Goal: Task Accomplishment & Management: Manage account settings

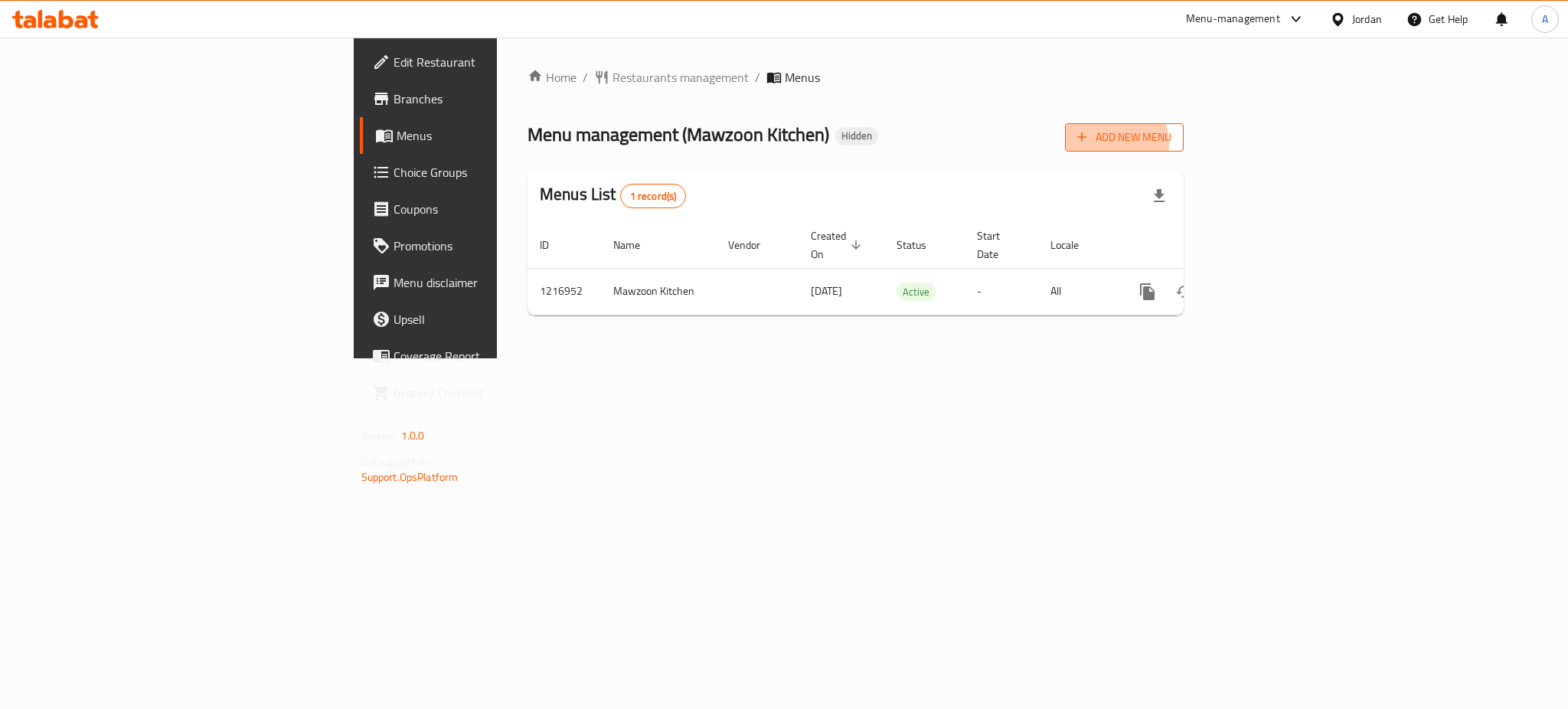
click at [1184, 141] on button "Add New Menu" at bounding box center [1124, 138] width 119 height 29
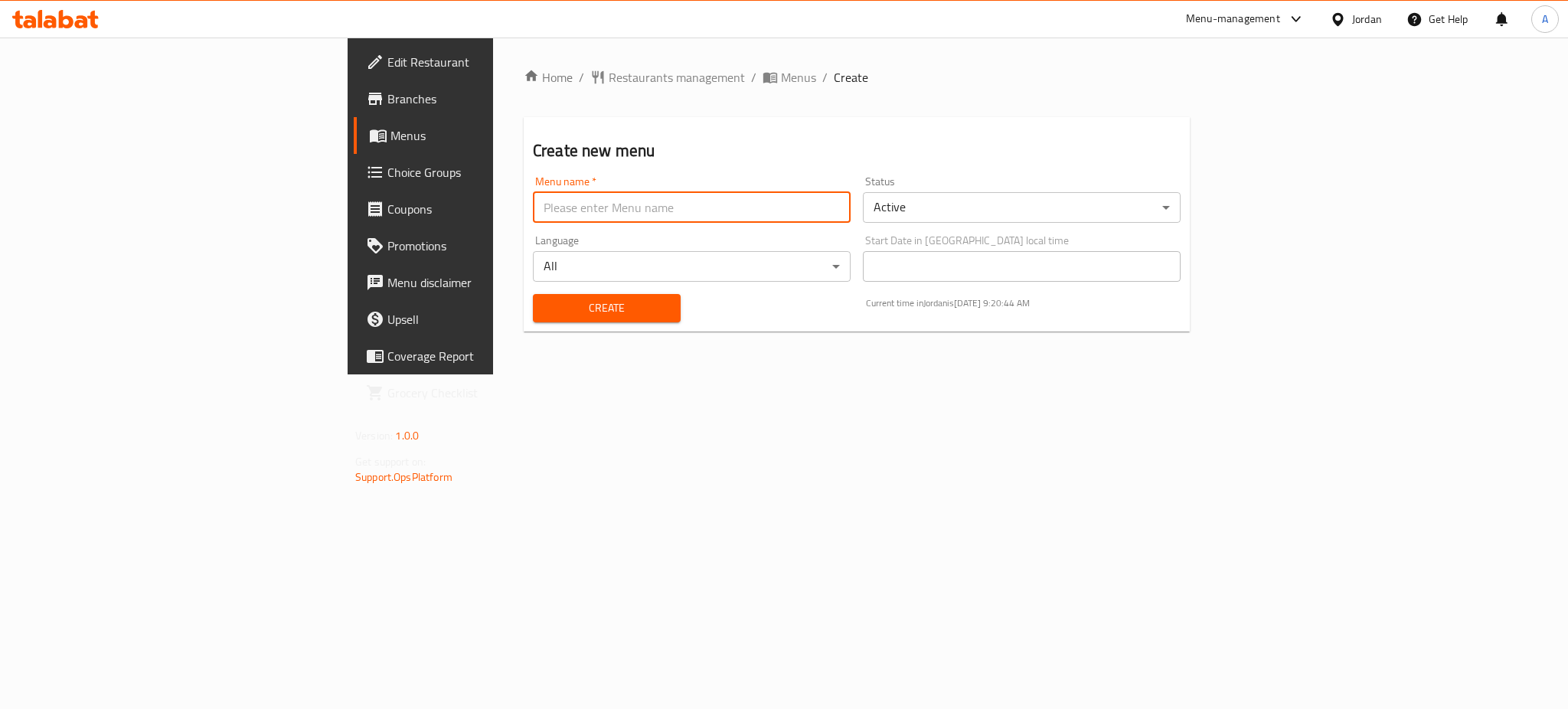
click at [759, 196] on input "text" at bounding box center [692, 207] width 318 height 30
type input "yalanji menu"
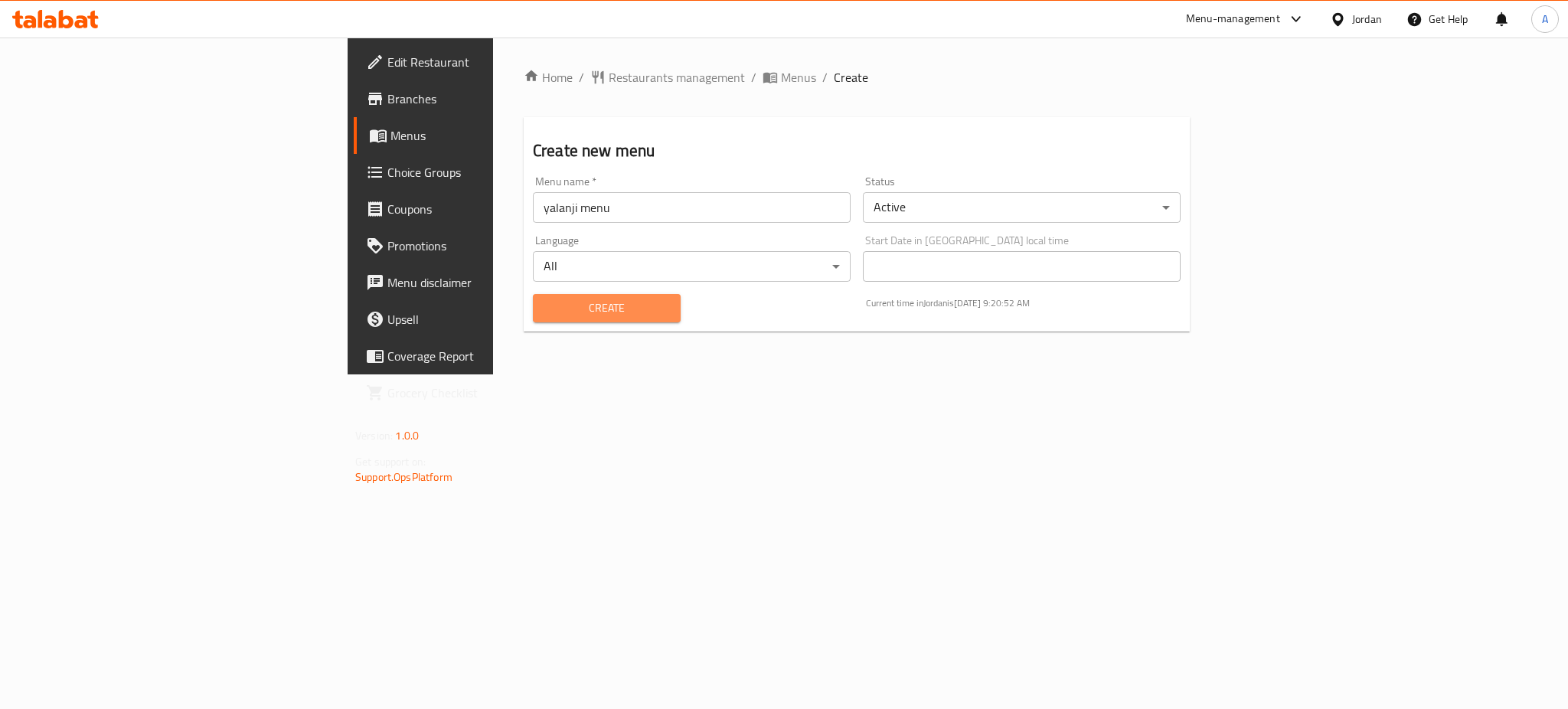
click at [545, 299] on span "Create" at bounding box center [606, 308] width 123 height 19
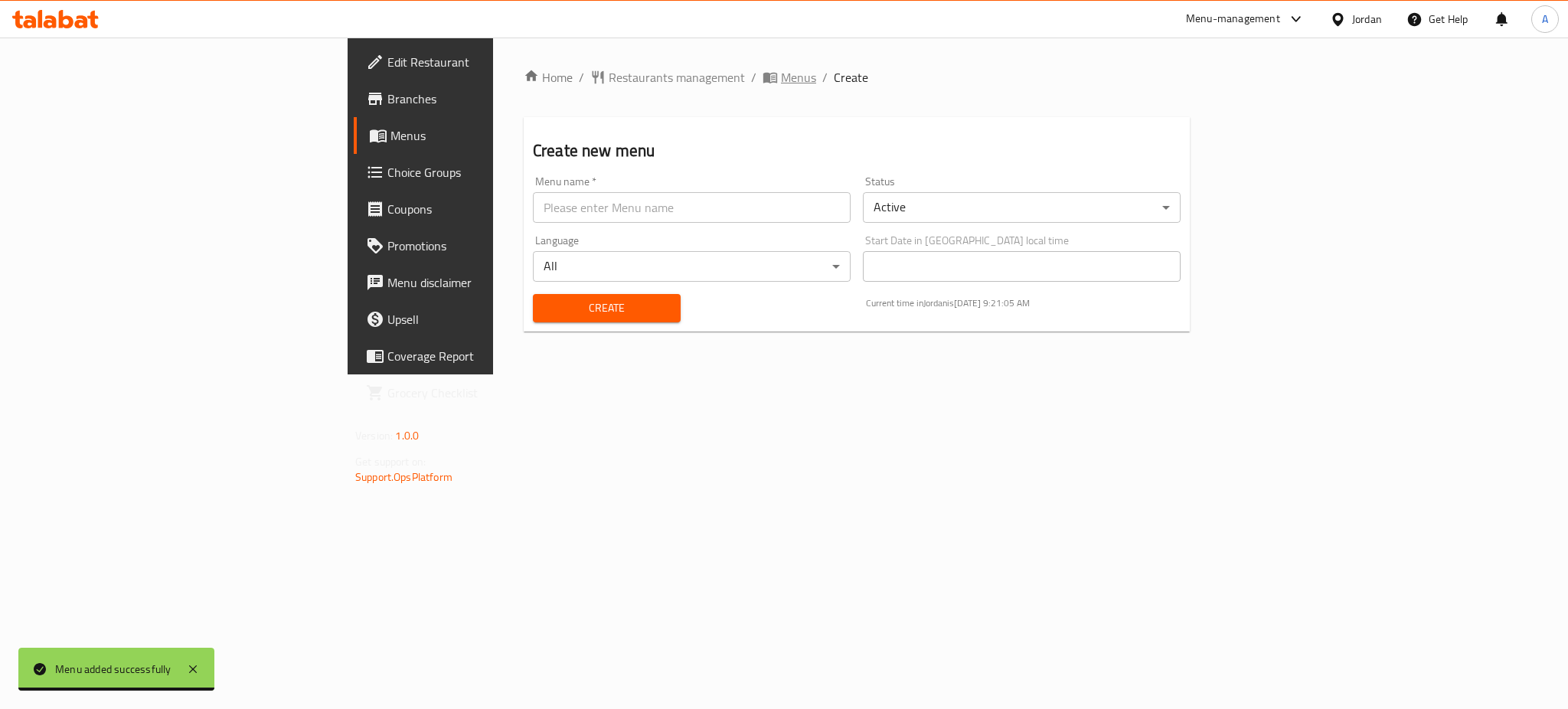
click at [781, 78] on span "Menus" at bounding box center [798, 77] width 35 height 18
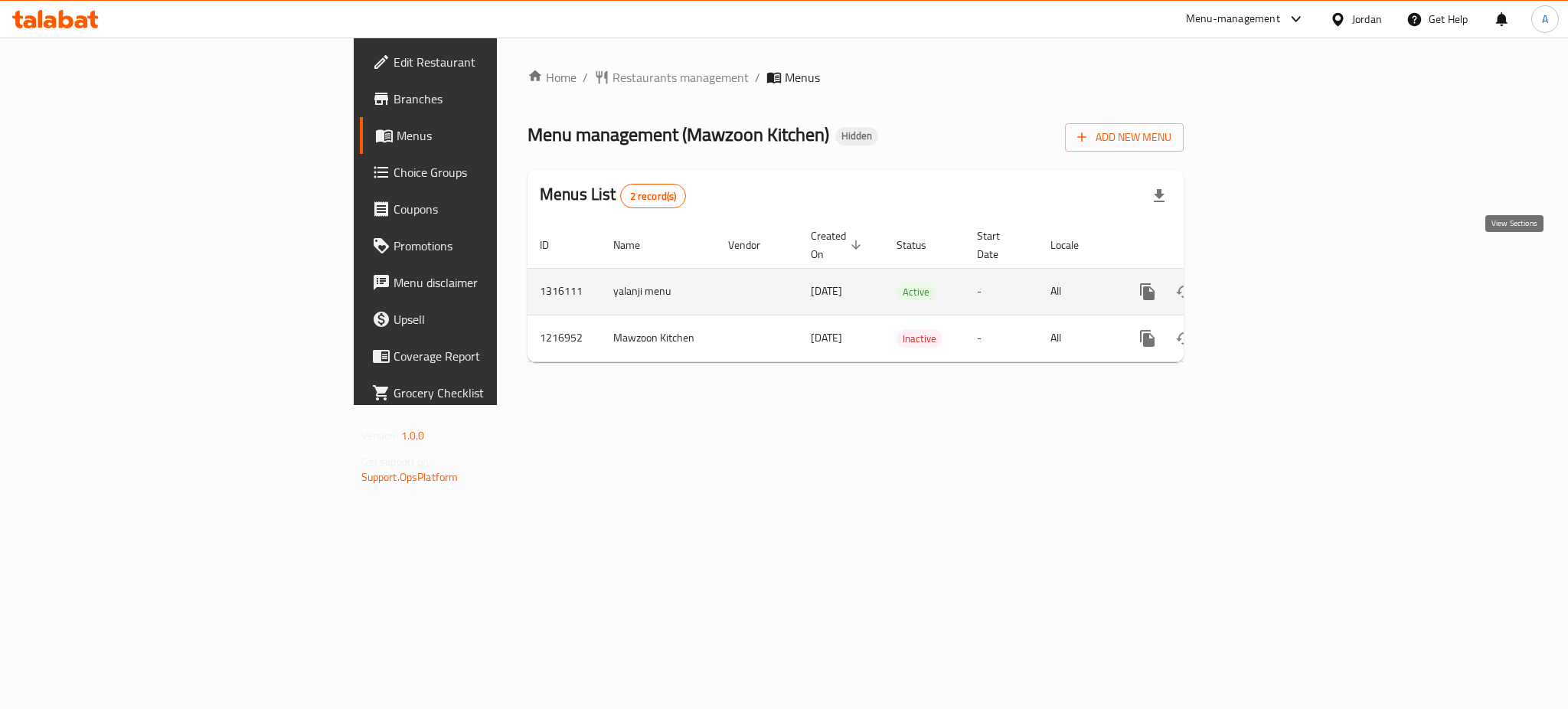
click at [1268, 283] on icon "enhanced table" at bounding box center [1258, 292] width 18 height 18
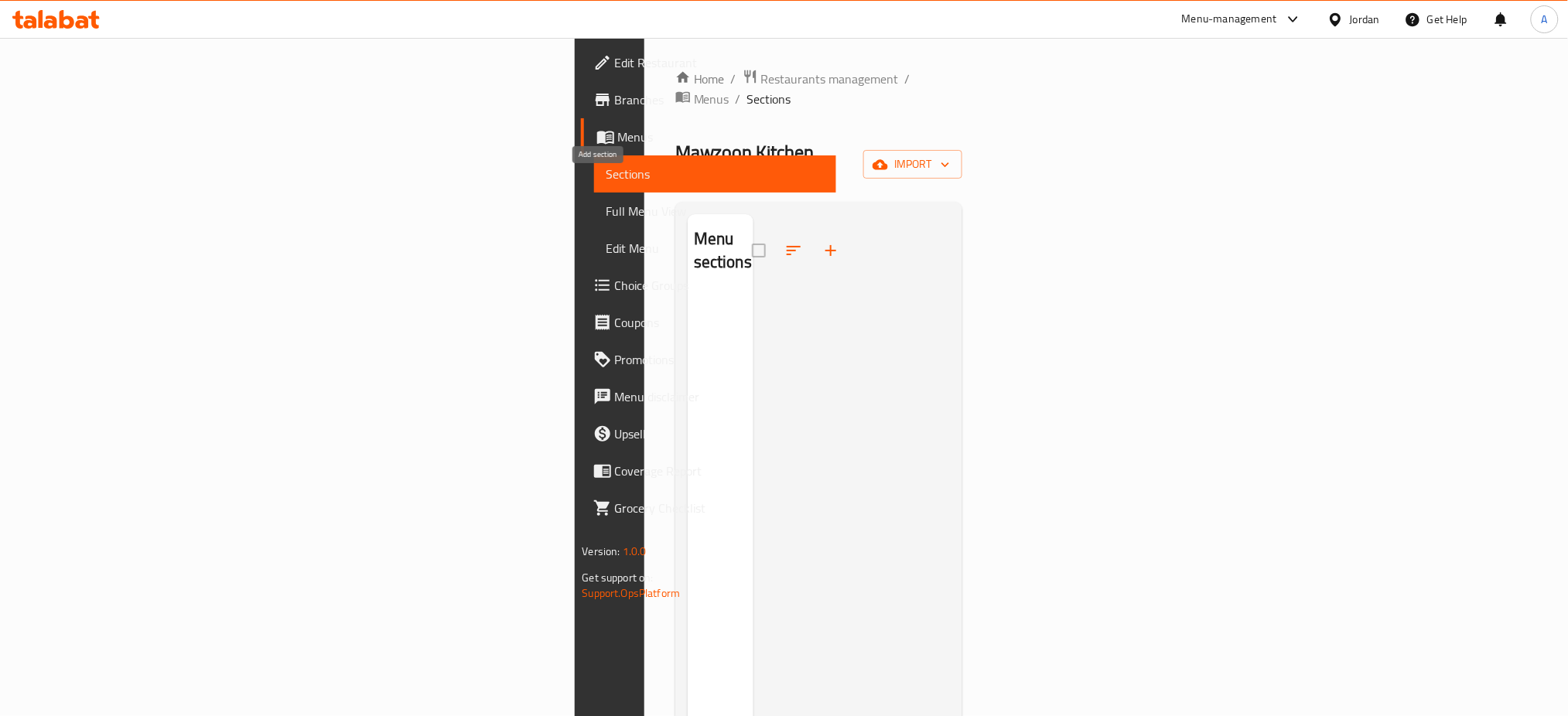
click at [812, 232] on button "button" at bounding box center [831, 250] width 37 height 37
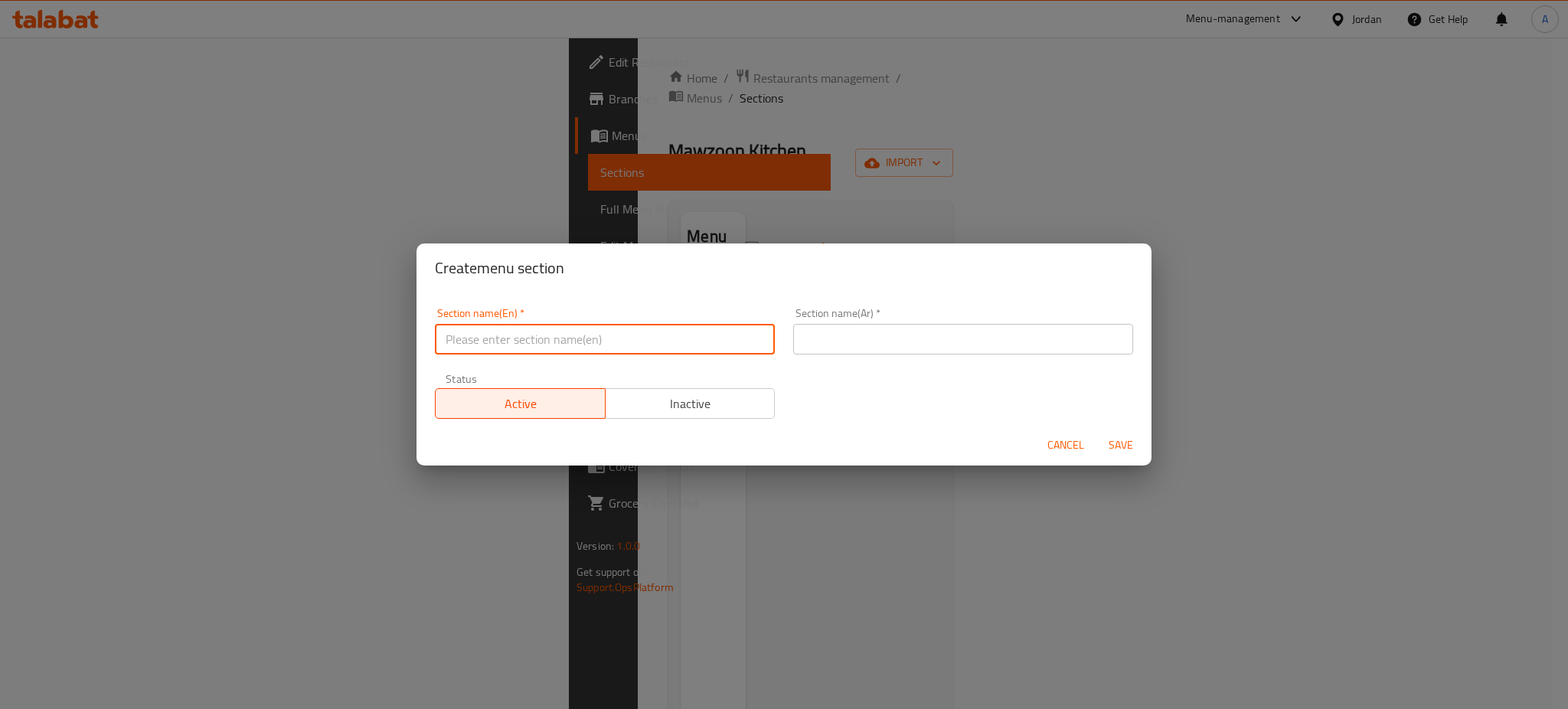
click at [555, 347] on input "text" at bounding box center [605, 339] width 340 height 30
type input "Yalanji"
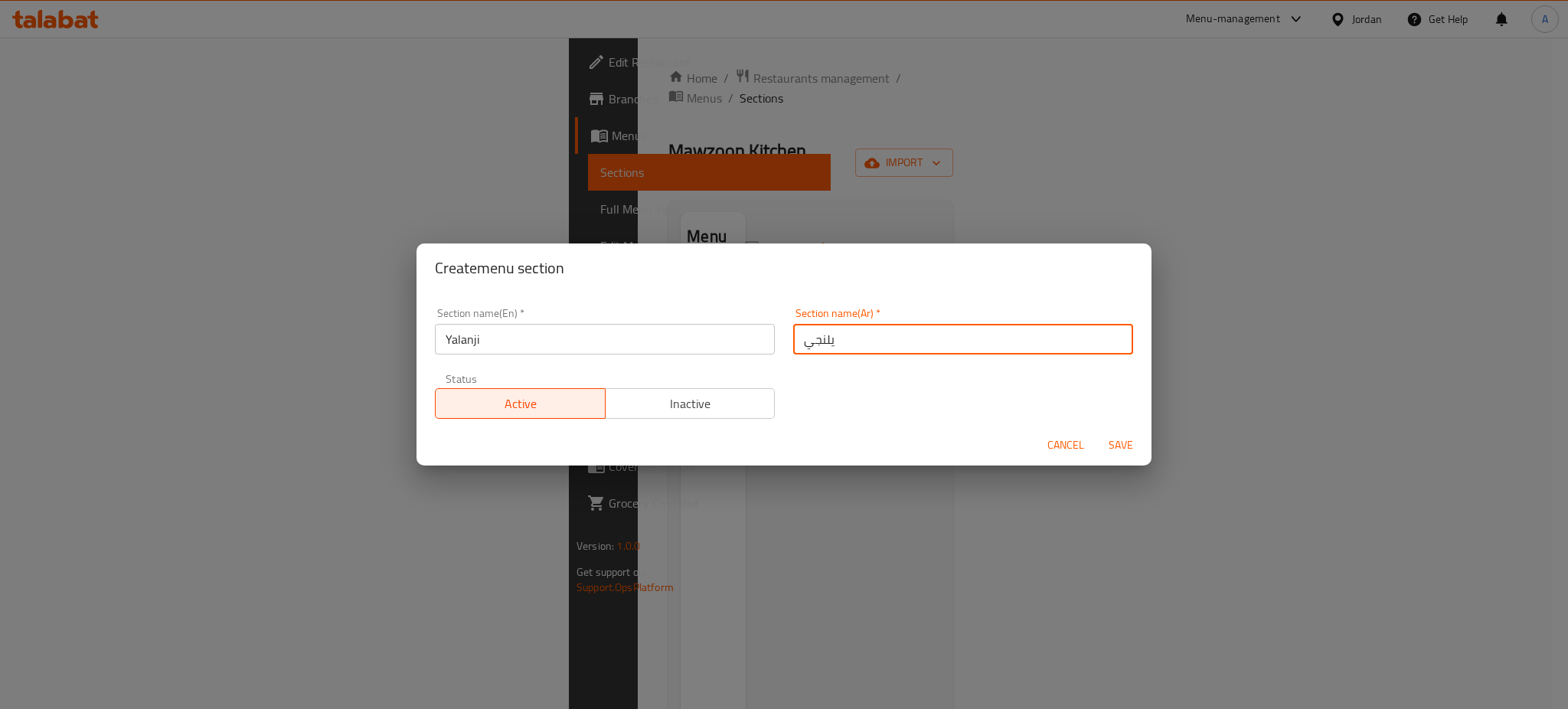
type input "يلنجي"
click at [1115, 445] on span "Save" at bounding box center [1121, 445] width 37 height 19
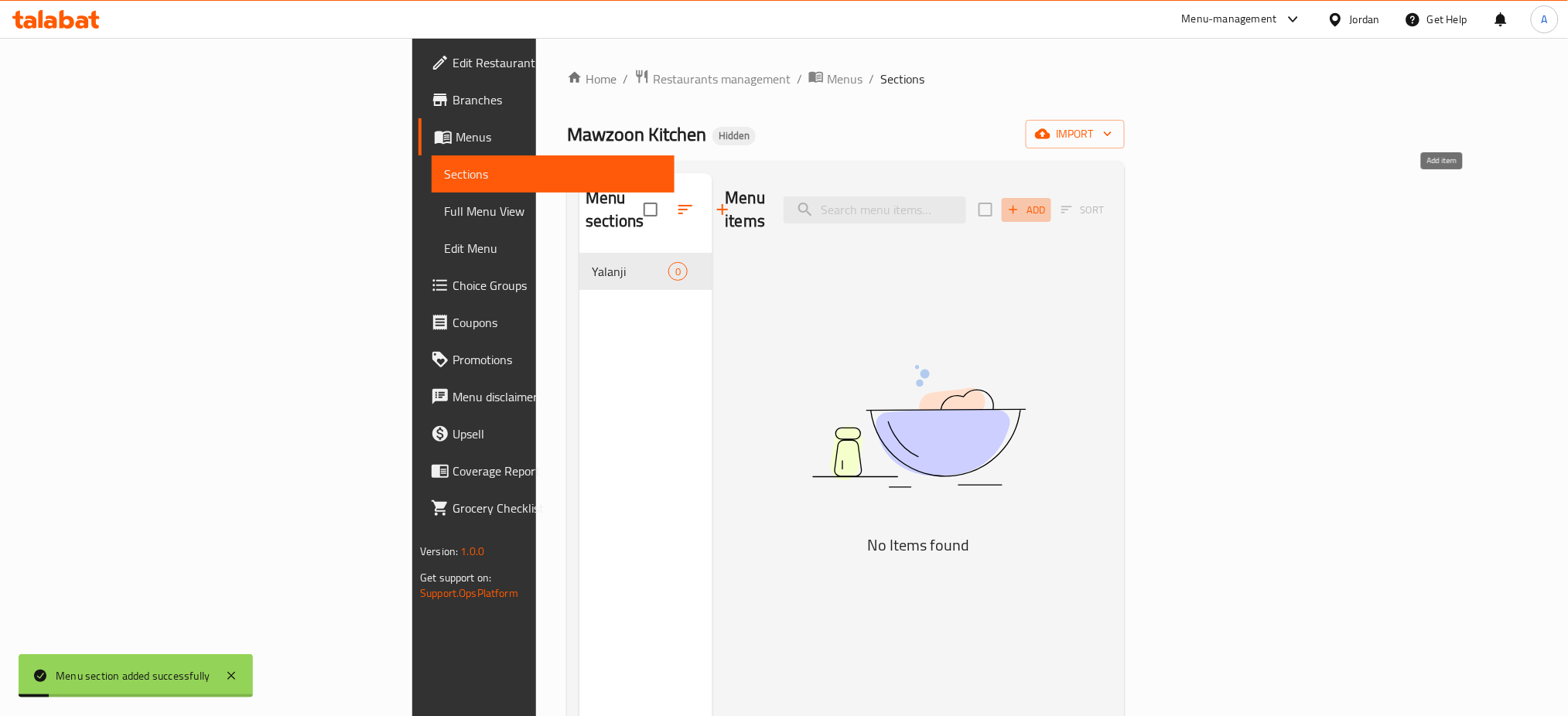
click at [1021, 203] on icon "button" at bounding box center [1013, 209] width 14 height 14
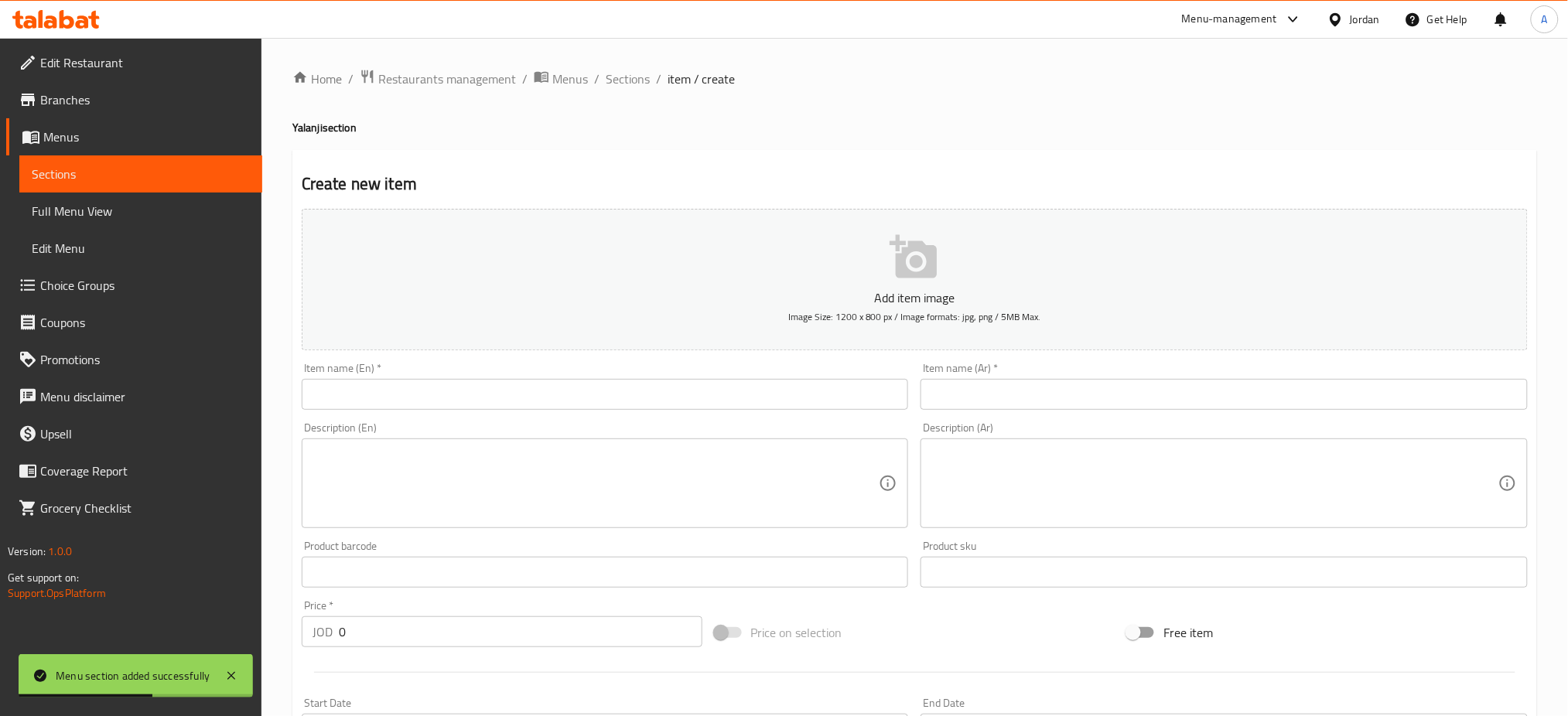
click at [595, 379] on input "text" at bounding box center [605, 394] width 608 height 31
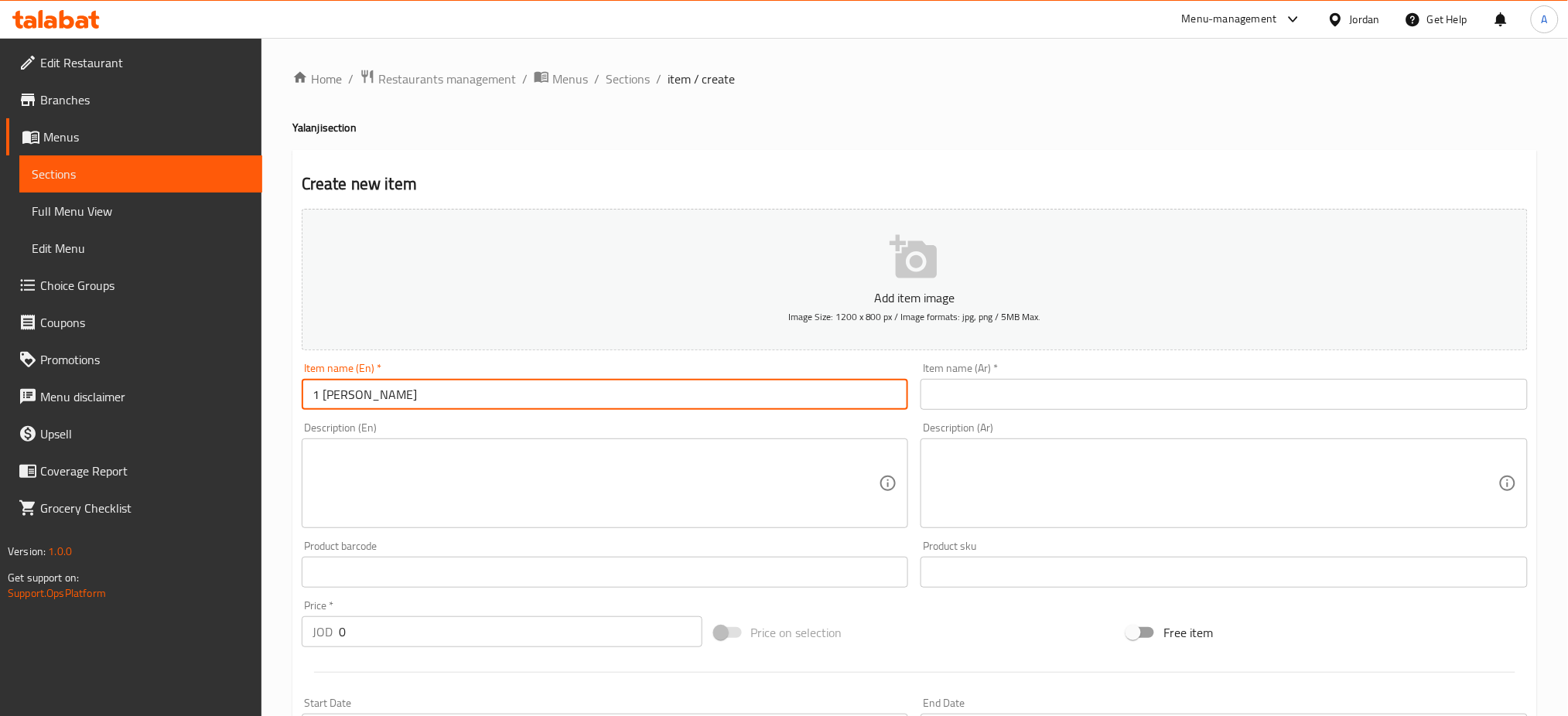
type input "1 [PERSON_NAME]"
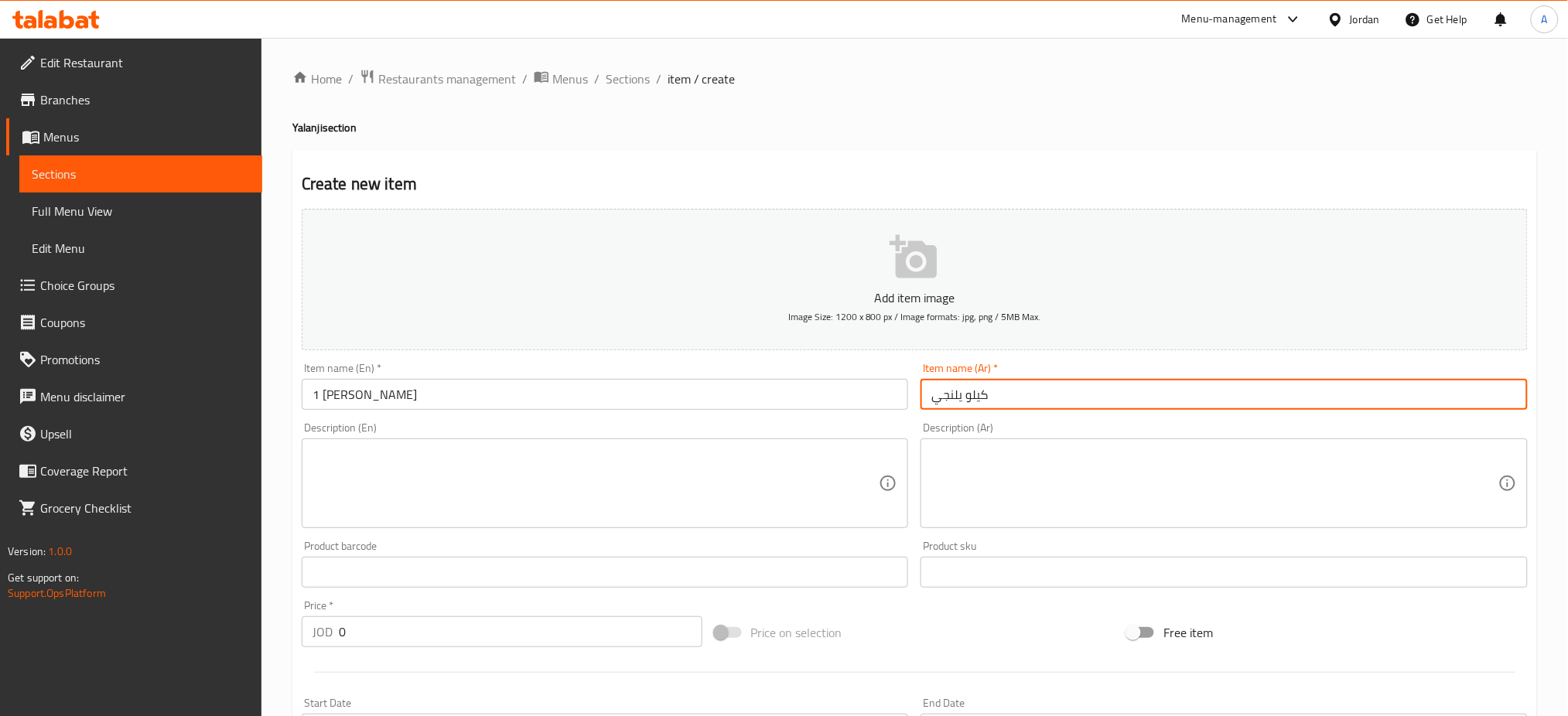
type input "كيلو يلنجي"
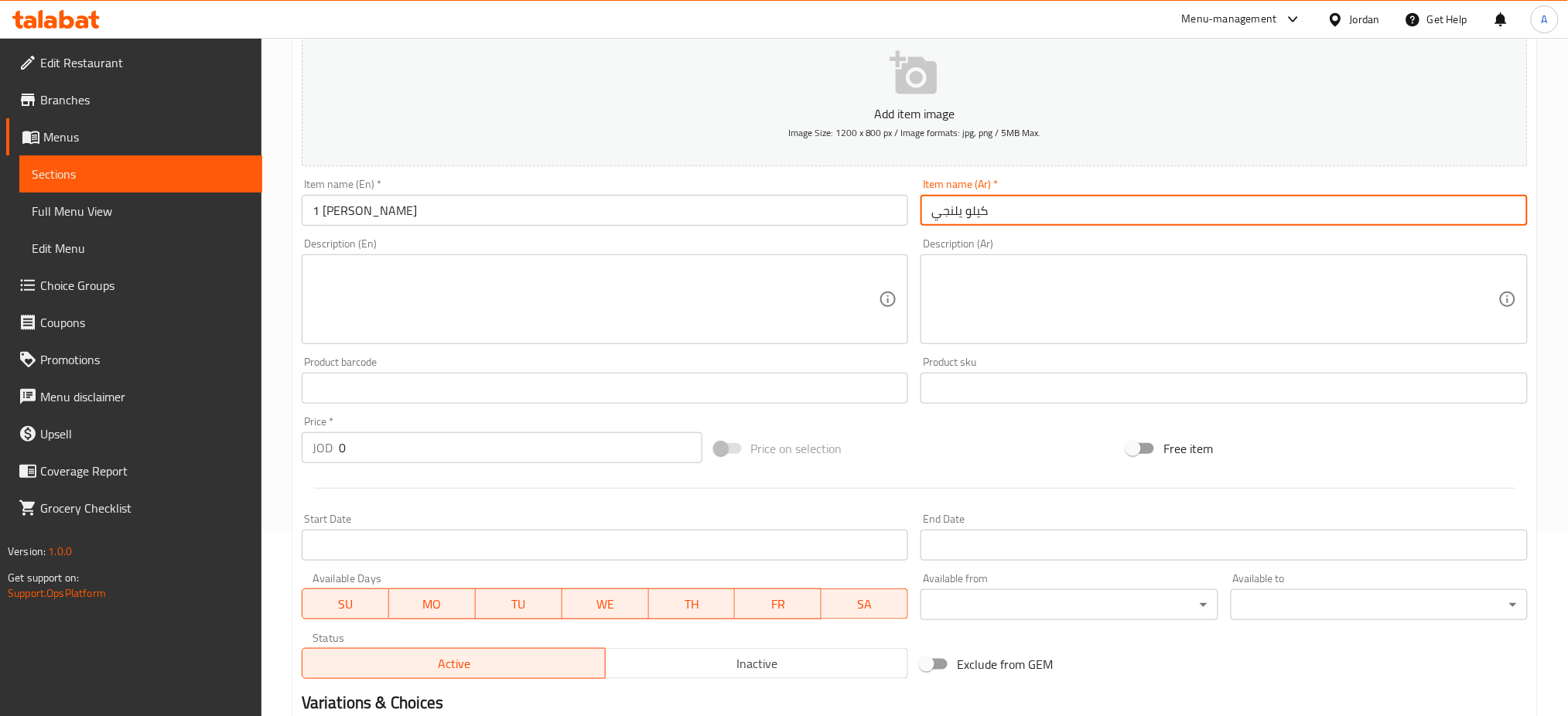
click at [393, 432] on input "0" at bounding box center [521, 447] width 364 height 31
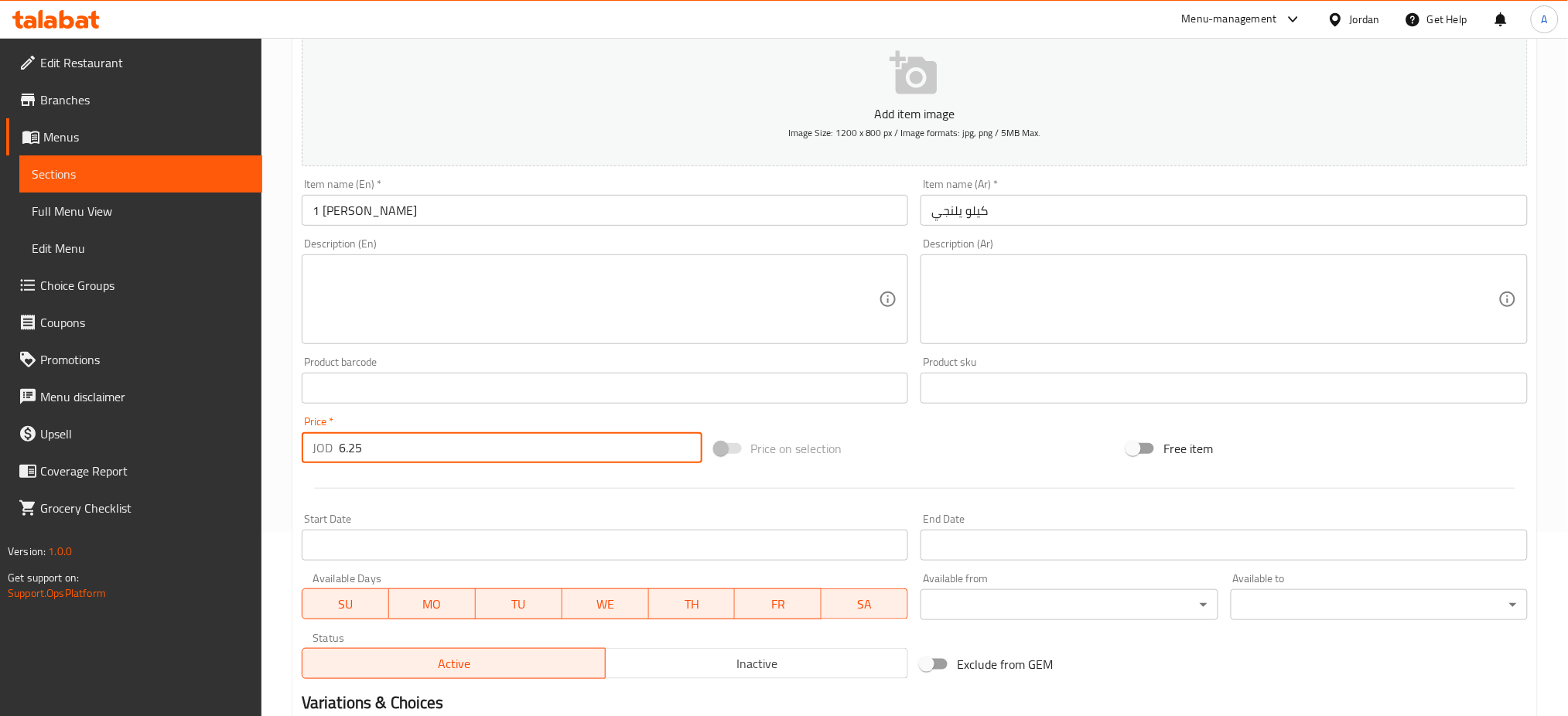
type input "6.25"
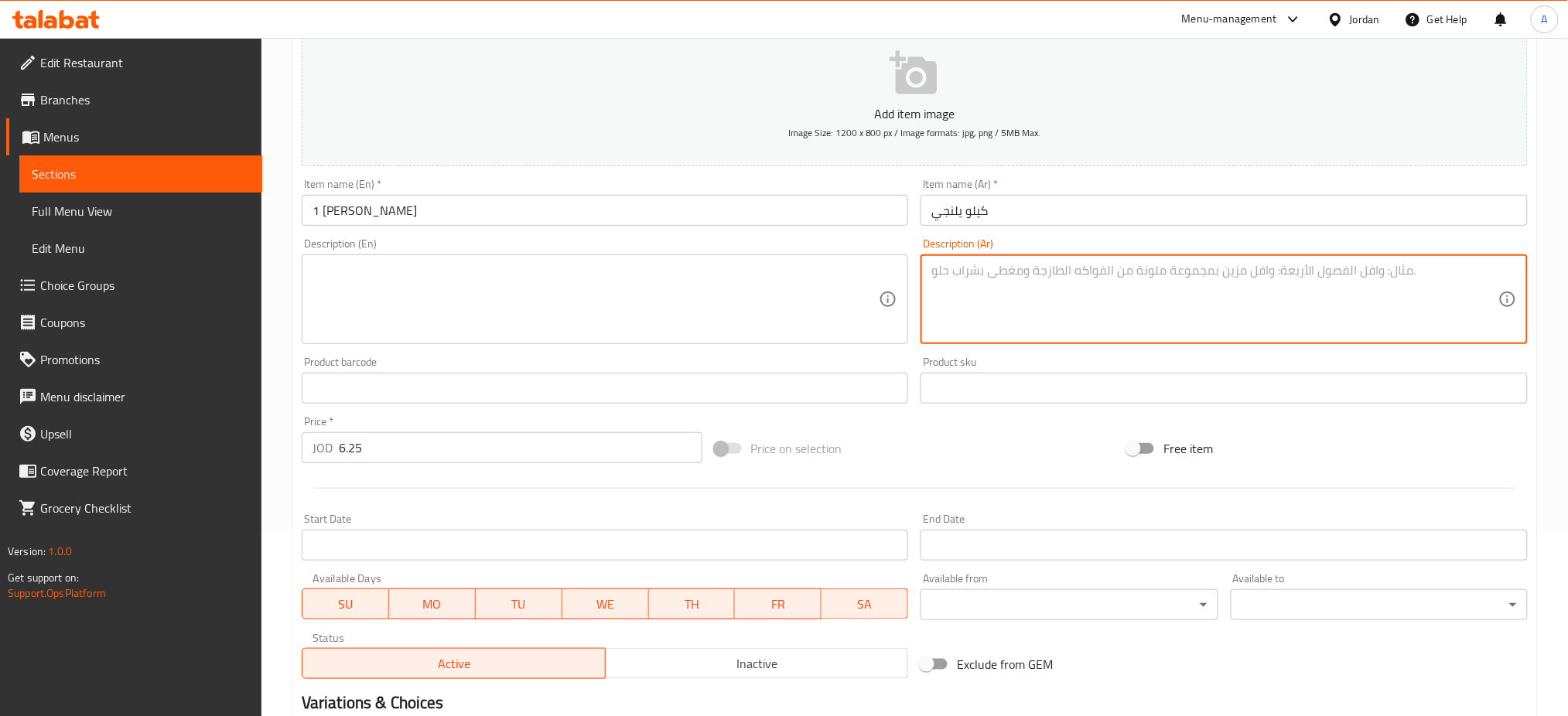
click at [1057, 264] on textarea at bounding box center [1215, 299] width 567 height 73
paste textarea "الوصف : يالنجي حامض بزيت الزيتون الأصلي و دبس الرمان اللذيذ حشوة مميزة من الرز …"
drag, startPoint x: 980, startPoint y: 227, endPoint x: 925, endPoint y: 227, distance: 55.0
click at [925, 254] on div "الوصف : يالنجي حامض بزيت الزيتون الأصلي و دبس الرمان اللذيذ حشوة مميزة من الرز …" at bounding box center [1224, 298] width 608 height 89
click at [1153, 263] on textarea "يالنجي حامض بزيت الزيتون الأصلي و دبس الرمان اللذيذ حشوة مميزة من الرز و الطماط…" at bounding box center [1215, 299] width 567 height 73
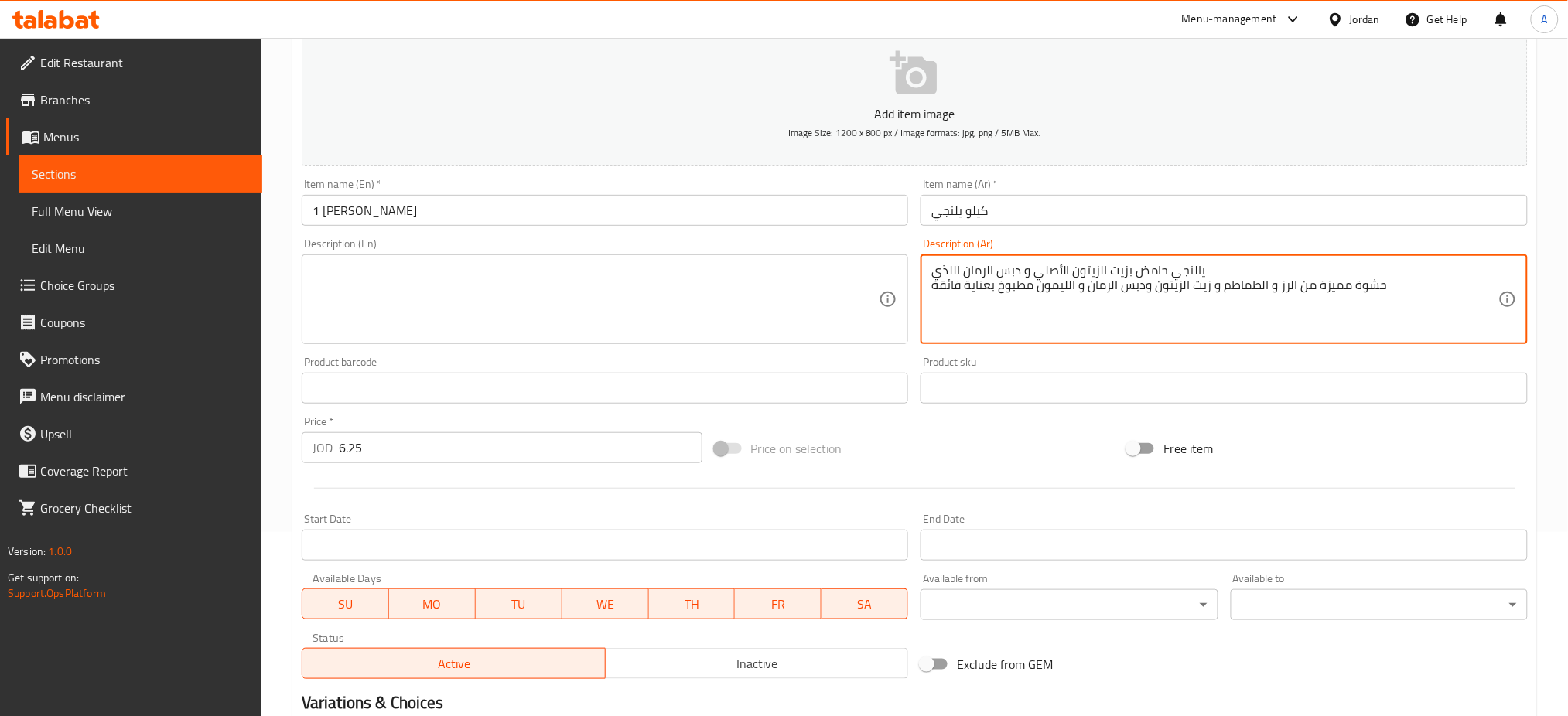
click at [937, 263] on textarea "يالنجي حامض بزيت الزيتون الأصلي و دبس الرمان اللذي حشوة مميزة من الرز و الطماطم…" at bounding box center [1215, 299] width 567 height 73
drag, startPoint x: 1305, startPoint y: 244, endPoint x: 1137, endPoint y: 233, distance: 168.4
click at [1137, 263] on textarea "يالنجي حامض بزيت الزيتون الأصلي و دبس الرمان اللذي حشوة مميزة من الرز و الطماطم…" at bounding box center [1215, 299] width 567 height 73
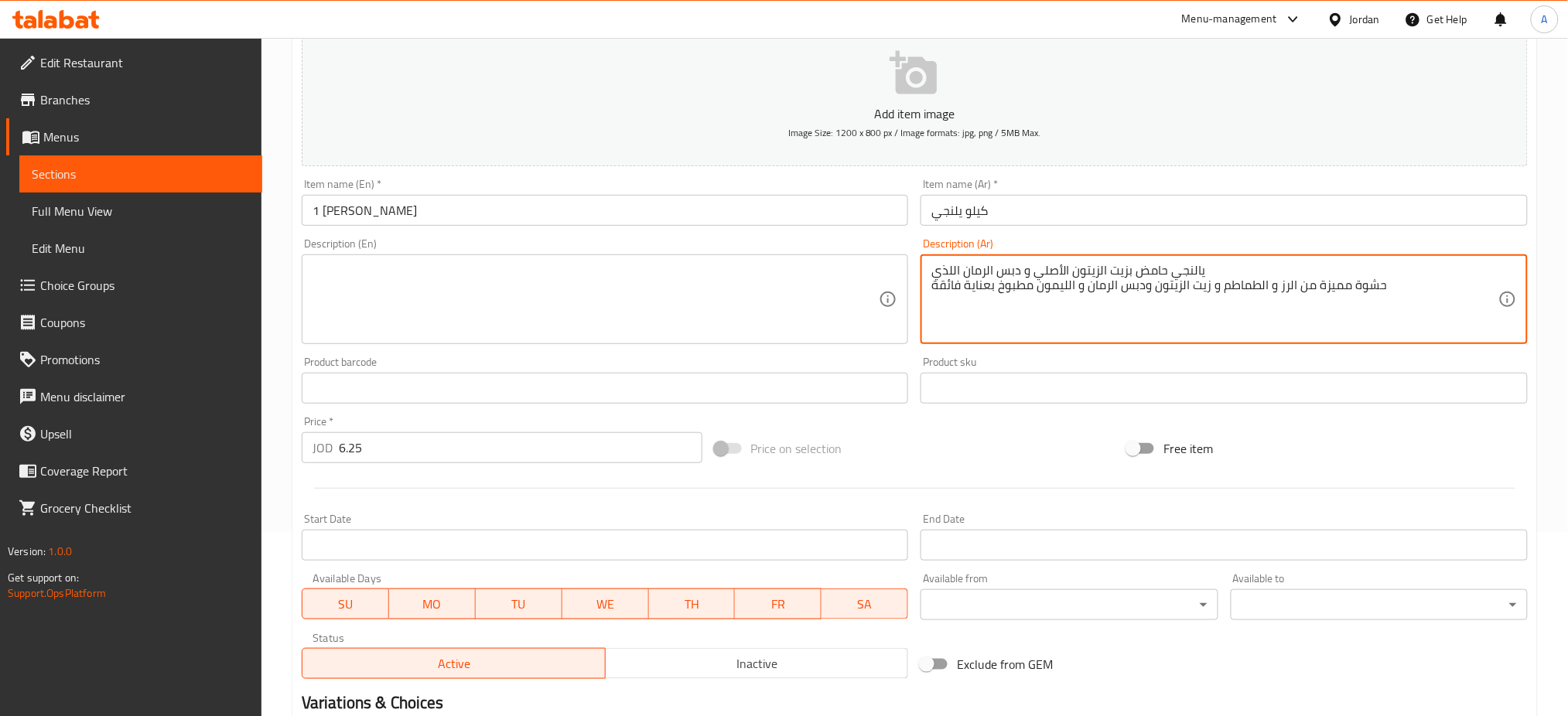
click at [1137, 263] on textarea "يالنجي حامض بزيت الزيتون الأصلي و دبس الرمان اللذي حشوة مميزة من الرز و الطماطم…" at bounding box center [1215, 299] width 567 height 73
drag, startPoint x: 1137, startPoint y: 233, endPoint x: 1338, endPoint y: 269, distance: 204.2
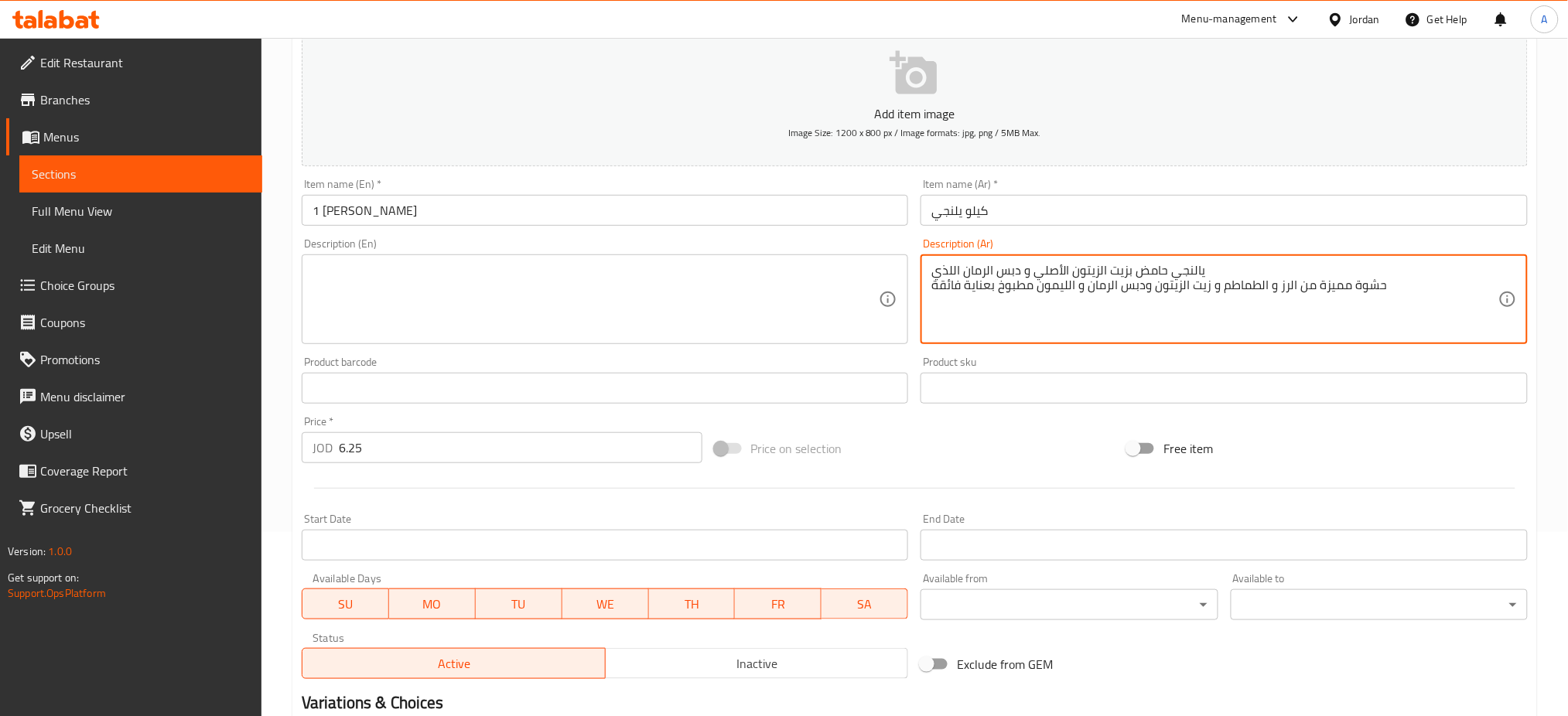
click at [1338, 269] on textarea "يالنجي حامض بزيت الزيتون الأصلي و دبس الرمان اللذي حشوة مميزة من الرز و الطماطم…" at bounding box center [1215, 299] width 567 height 73
drag, startPoint x: 1347, startPoint y: 257, endPoint x: 1131, endPoint y: 224, distance: 218.5
click at [1131, 254] on div "يالنجي حامض بزيت الزيتون الأصلي و دبس الرمان اللذي حشوة مميزة من الرز و الطماطم…" at bounding box center [1224, 298] width 608 height 89
type textarea "يالنجي حامض بزيت الزيتون الأصلي و دبس الرمان اللذي حشوة مميزة من الرز و الطماطم…"
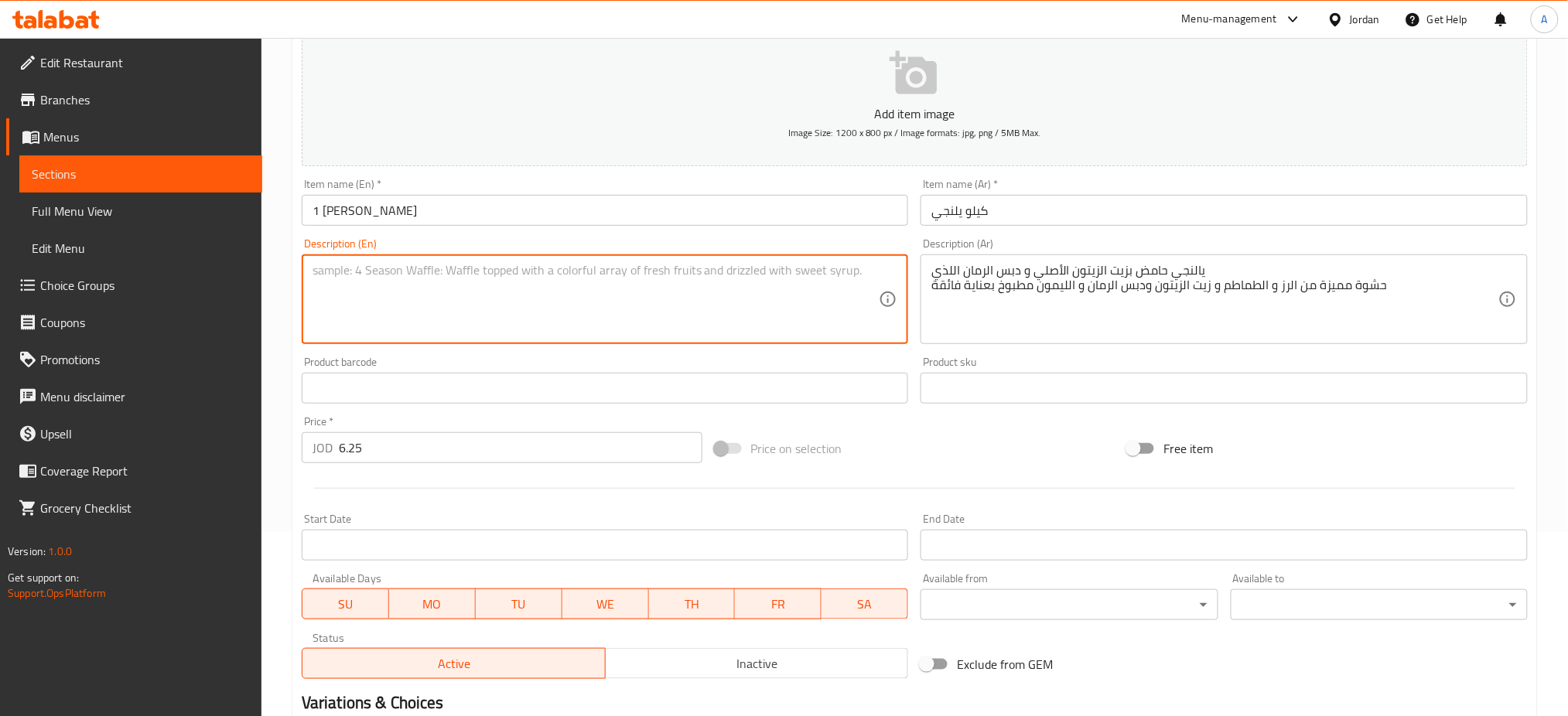
click at [645, 263] on textarea at bounding box center [596, 299] width 567 height 73
paste textarea "Yalanji sour with real olive oil and delicious pomegranate molasses A distincti…"
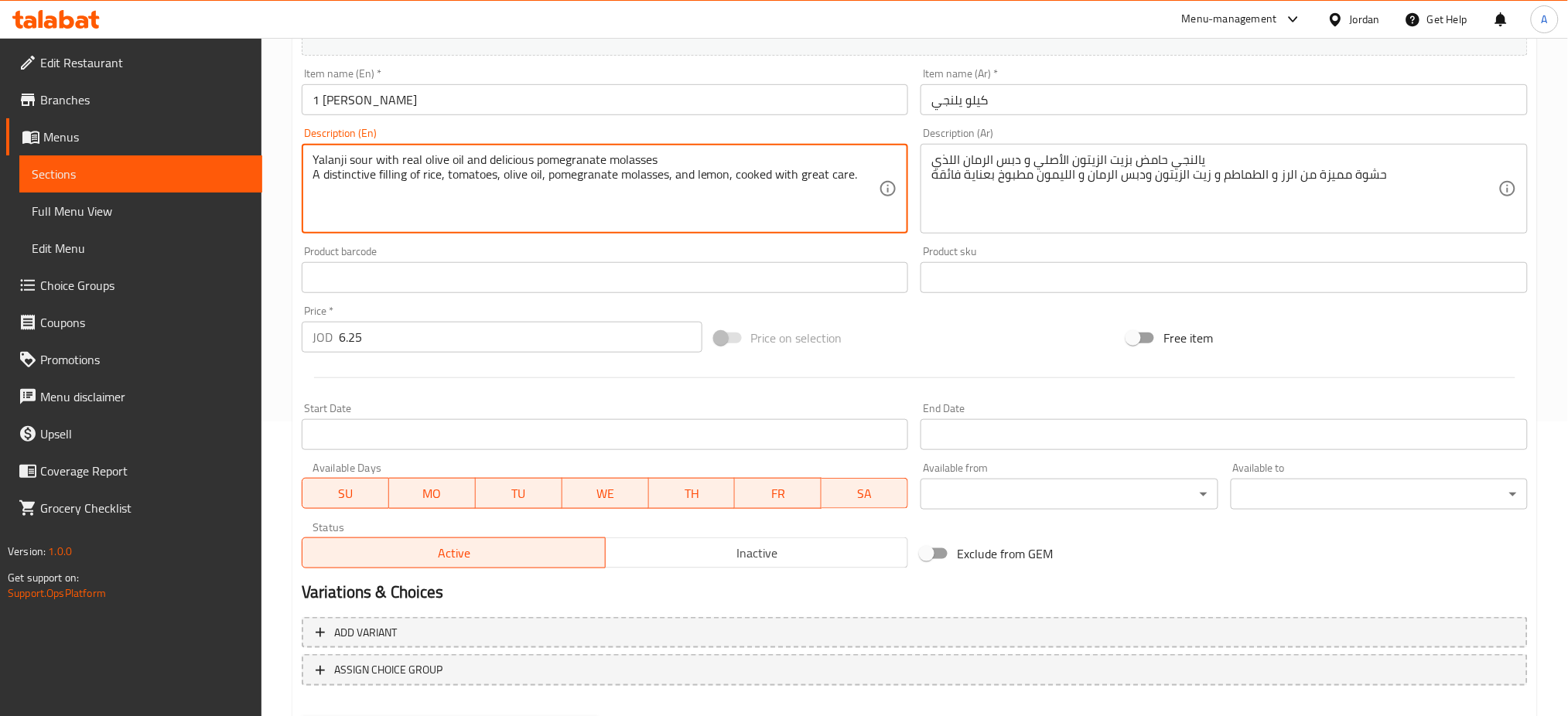
type textarea "Yalanji sour with real olive oil and delicious pomegranate molasses A distincti…"
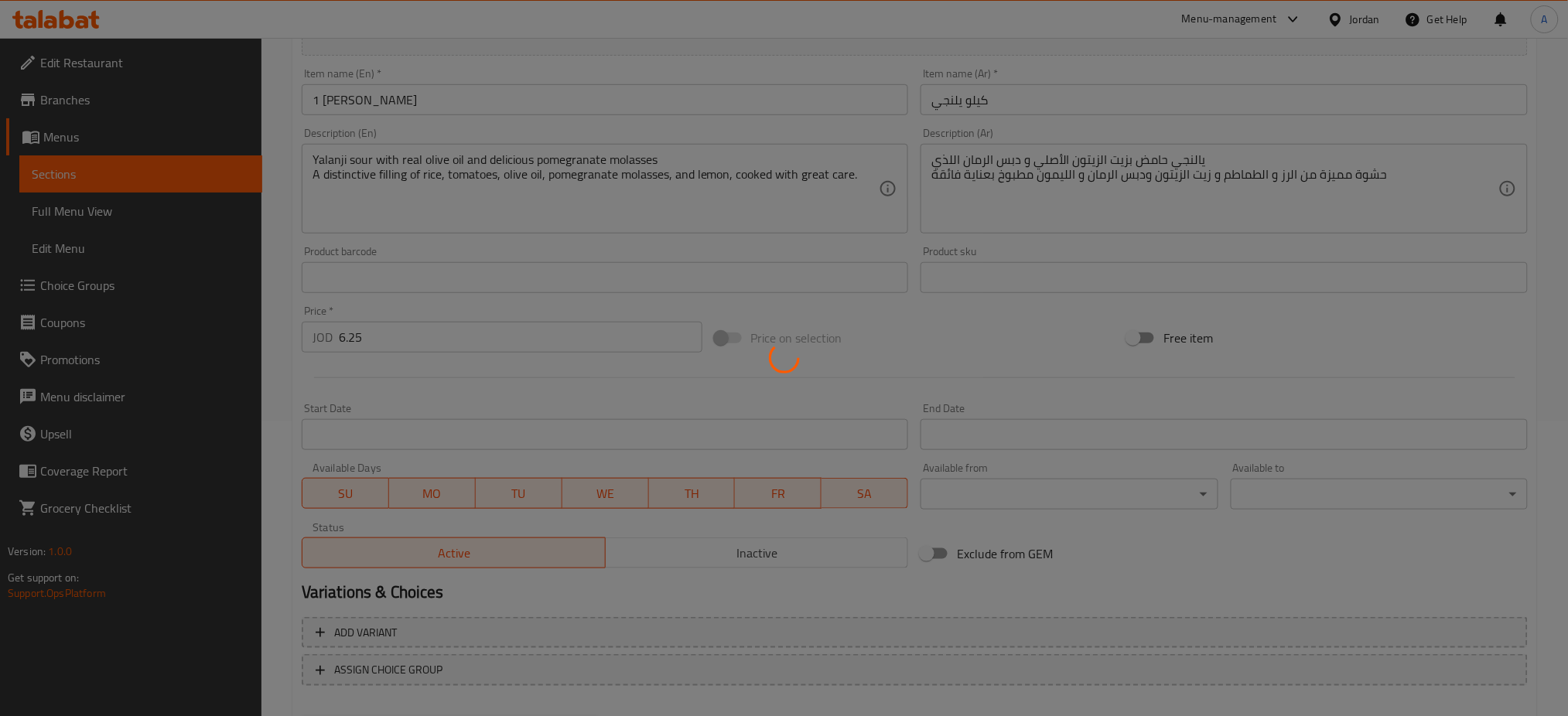
type input "0"
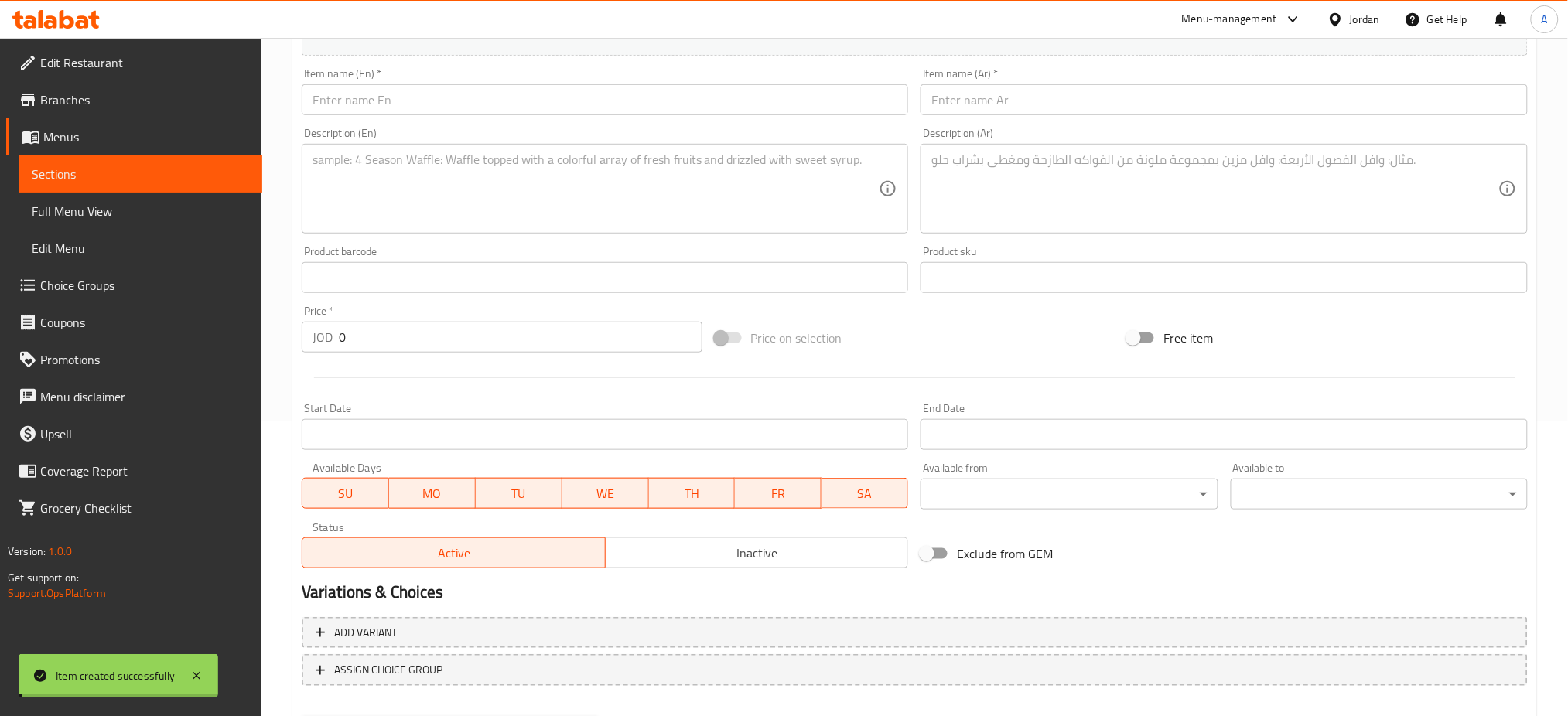
scroll to position [0, 0]
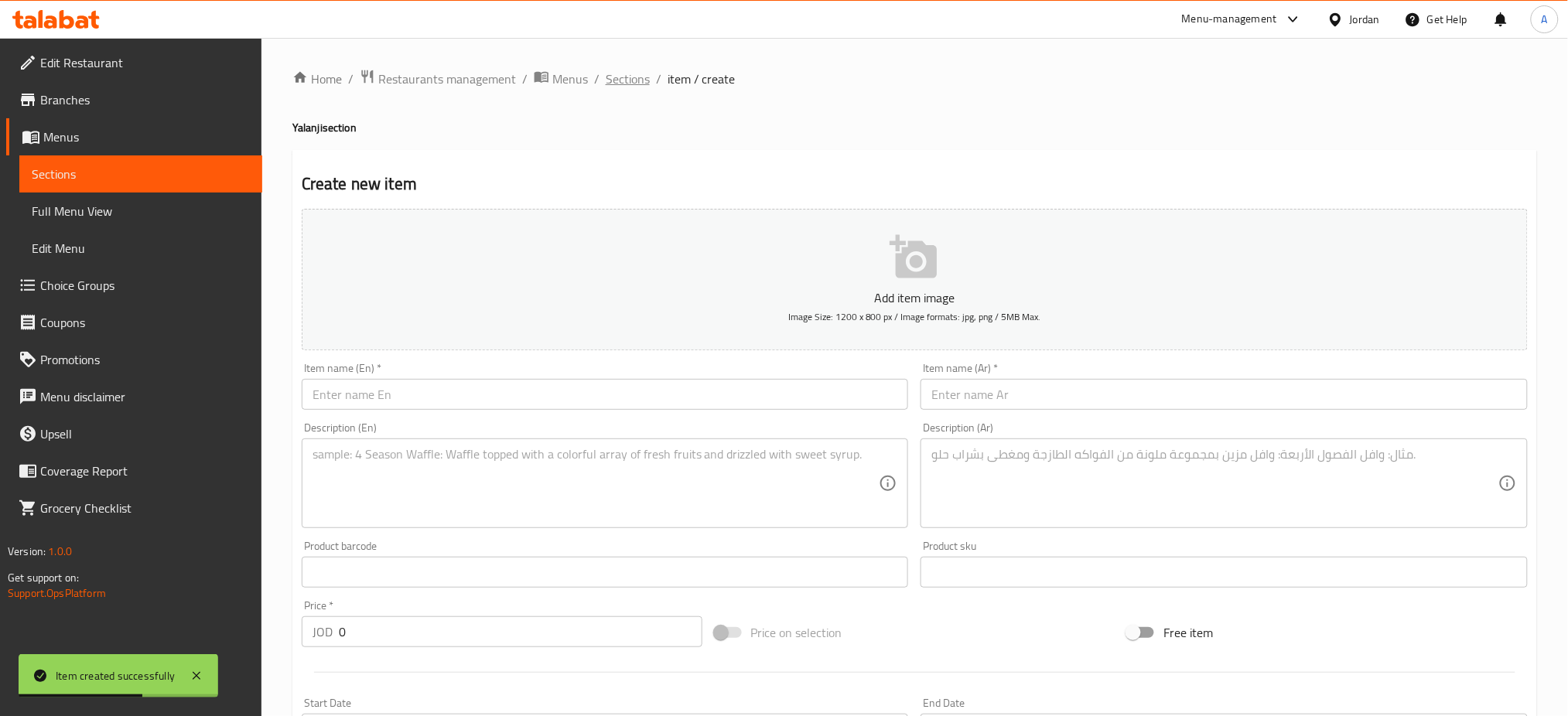
click at [606, 77] on span "Sections" at bounding box center [628, 79] width 44 height 19
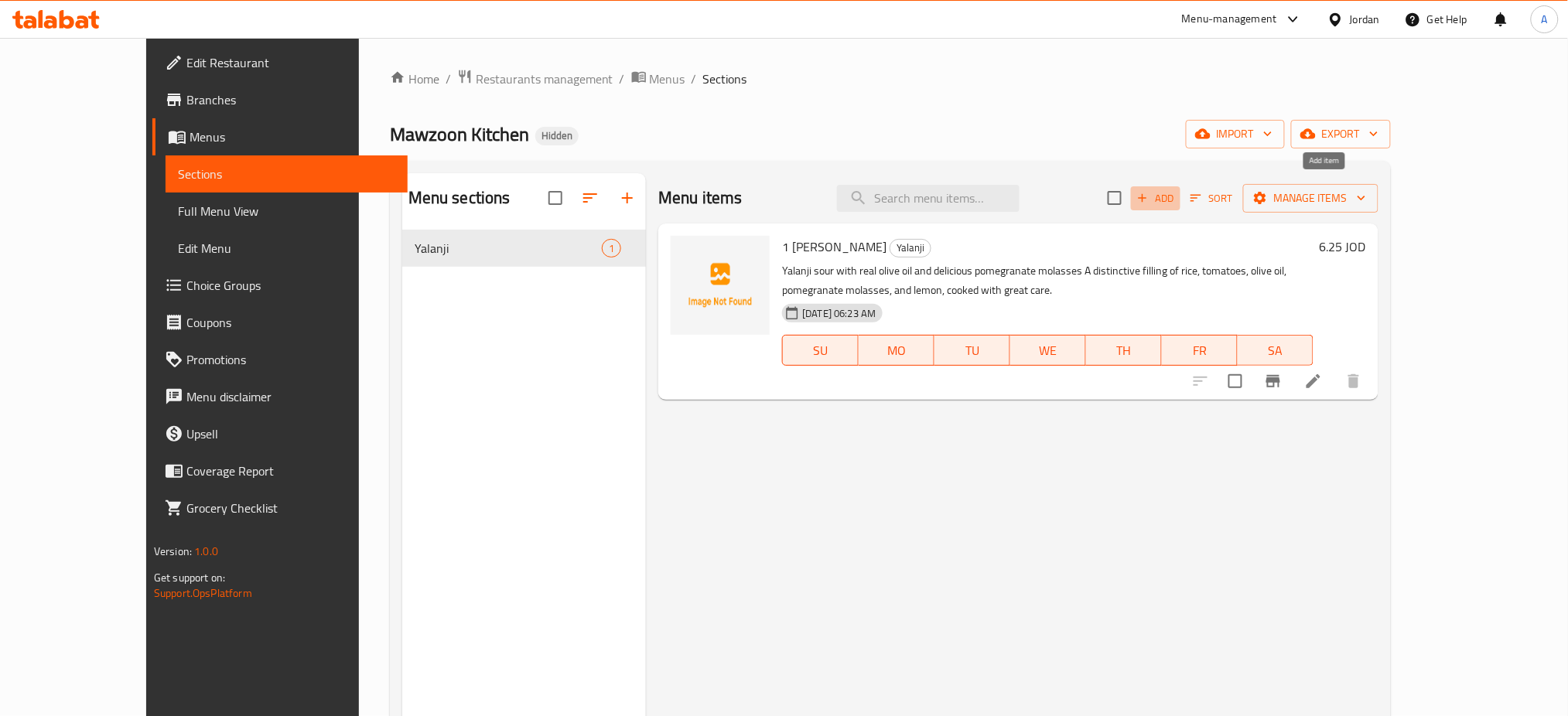
click at [1181, 195] on button "Add" at bounding box center [1156, 199] width 50 height 24
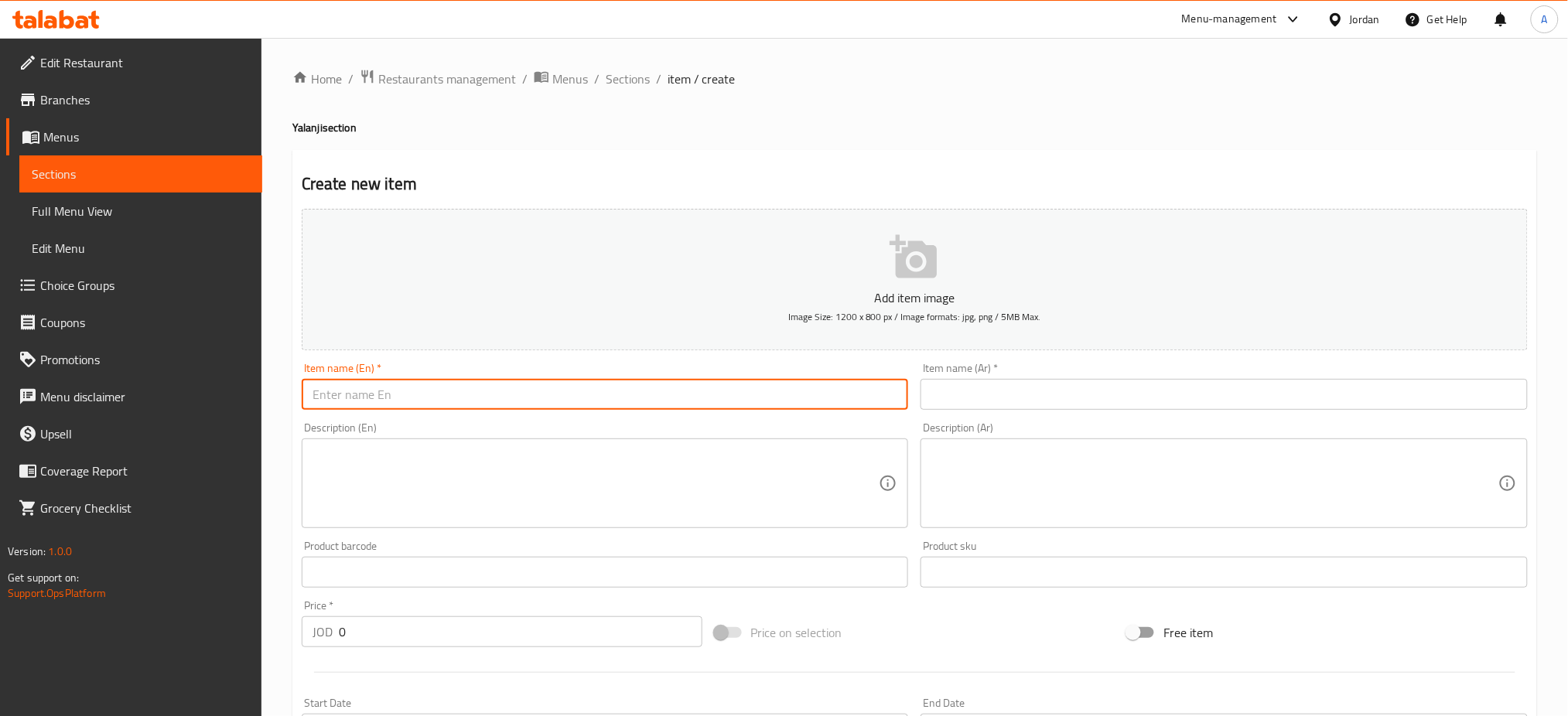
click at [833, 379] on input "text" at bounding box center [605, 394] width 608 height 31
type input "ا"
type input "Half [PERSON_NAME]"
click at [731, 447] on textarea at bounding box center [596, 484] width 567 height 73
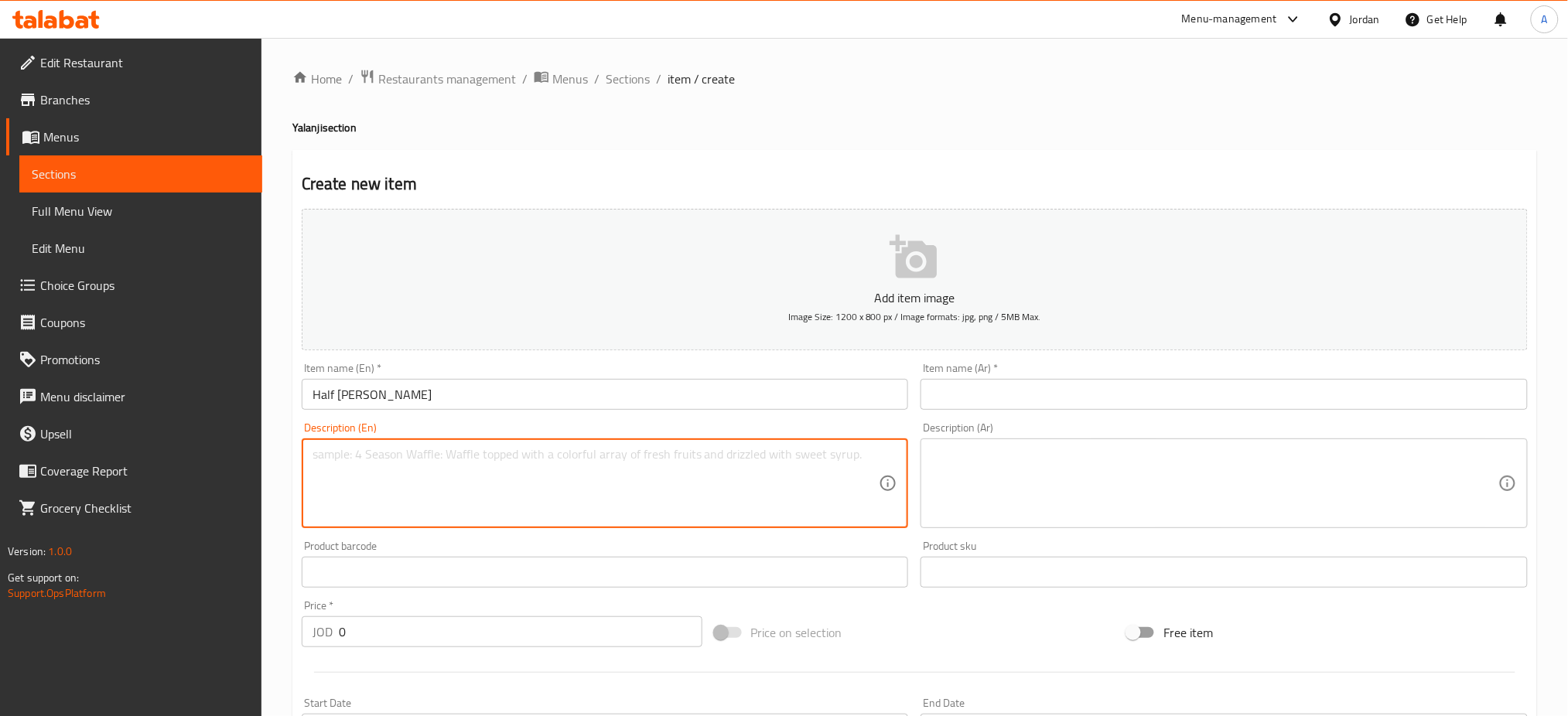
paste textarea "Yalanji sour with real olive oil and delicious pomegranate molasses A distincti…"
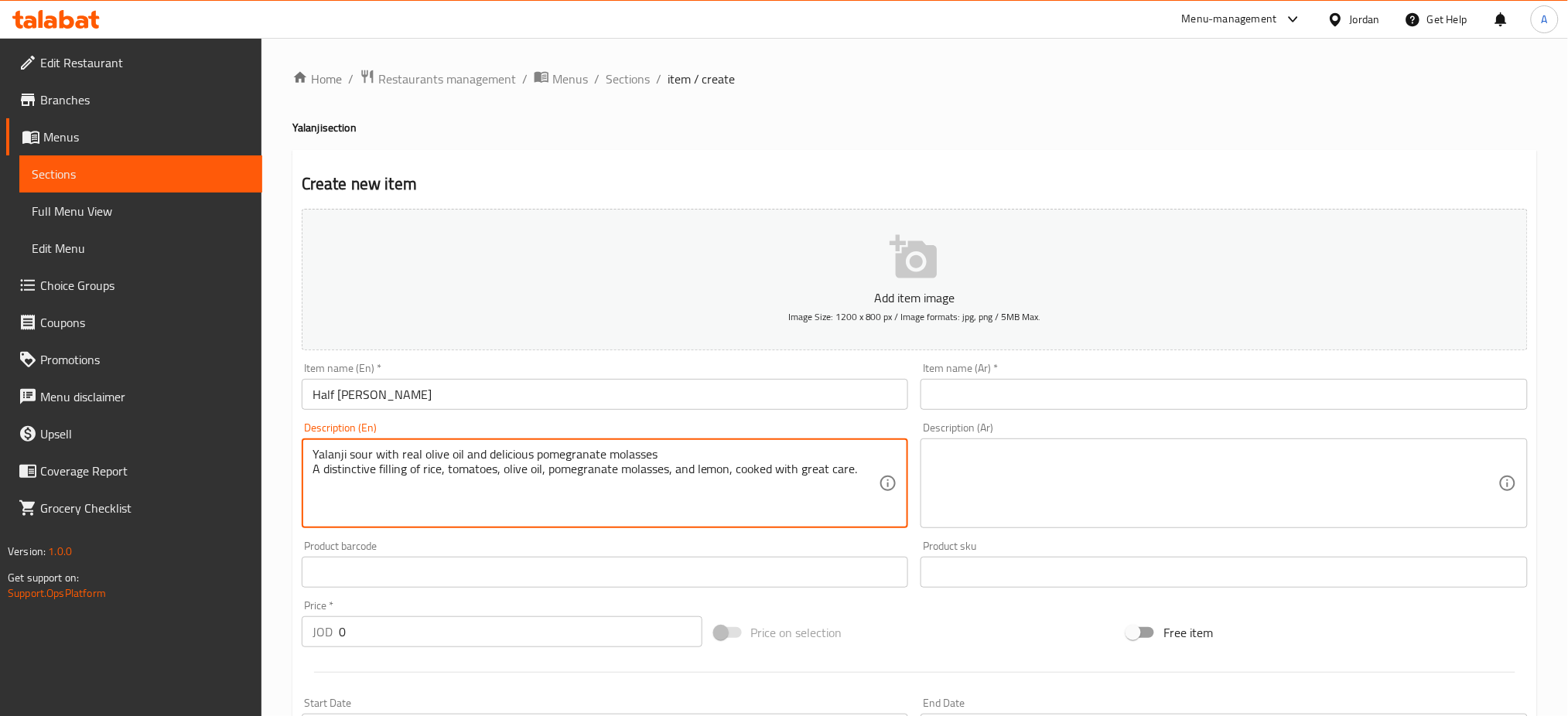
type textarea "Yalanji sour with real olive oil and delicious pomegranate molasses A distincti…"
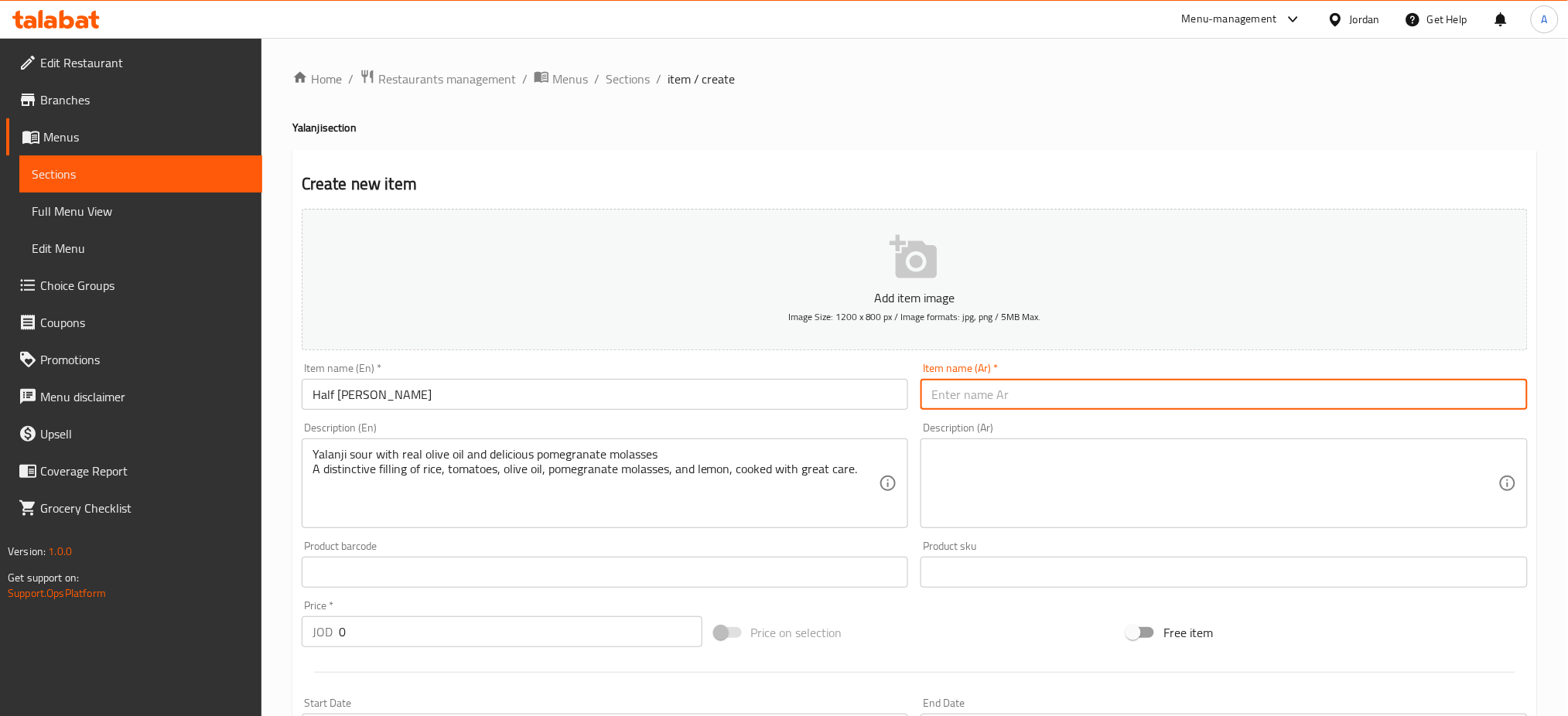
click at [1032, 379] on input "text" at bounding box center [1224, 394] width 608 height 31
paste input "نص كيلو يالنجي"
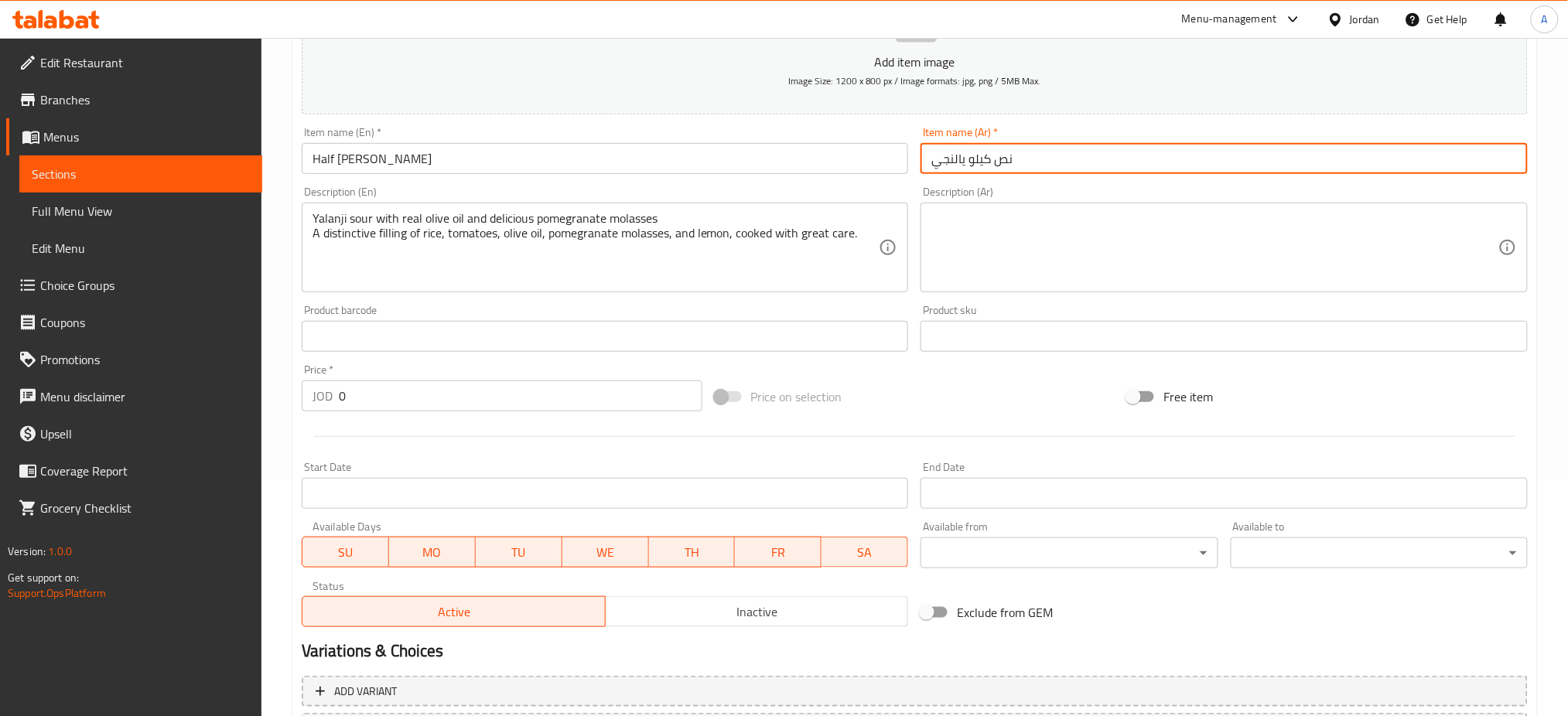
type input "نص كيلو يالنجي"
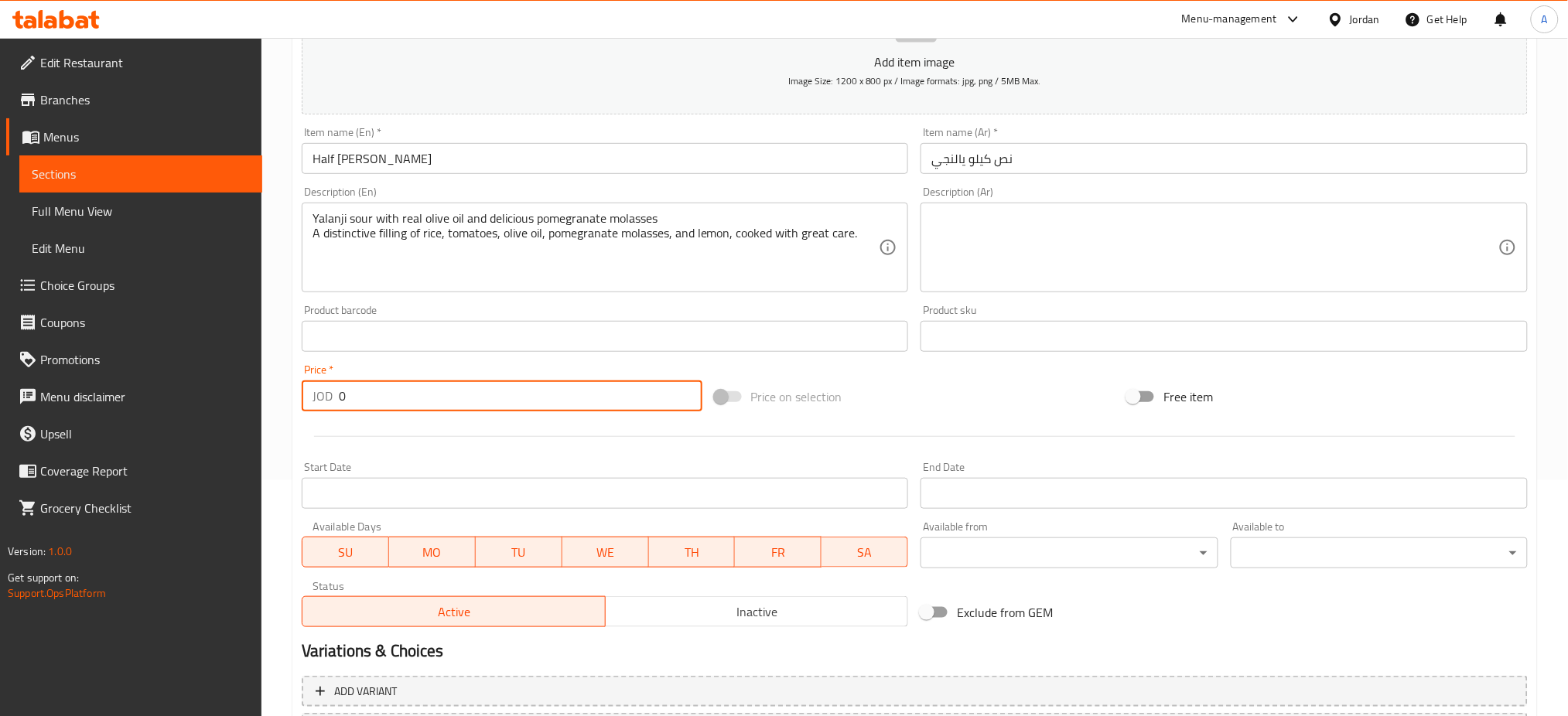
click at [451, 381] on input "0" at bounding box center [521, 396] width 364 height 31
type input "6.25"
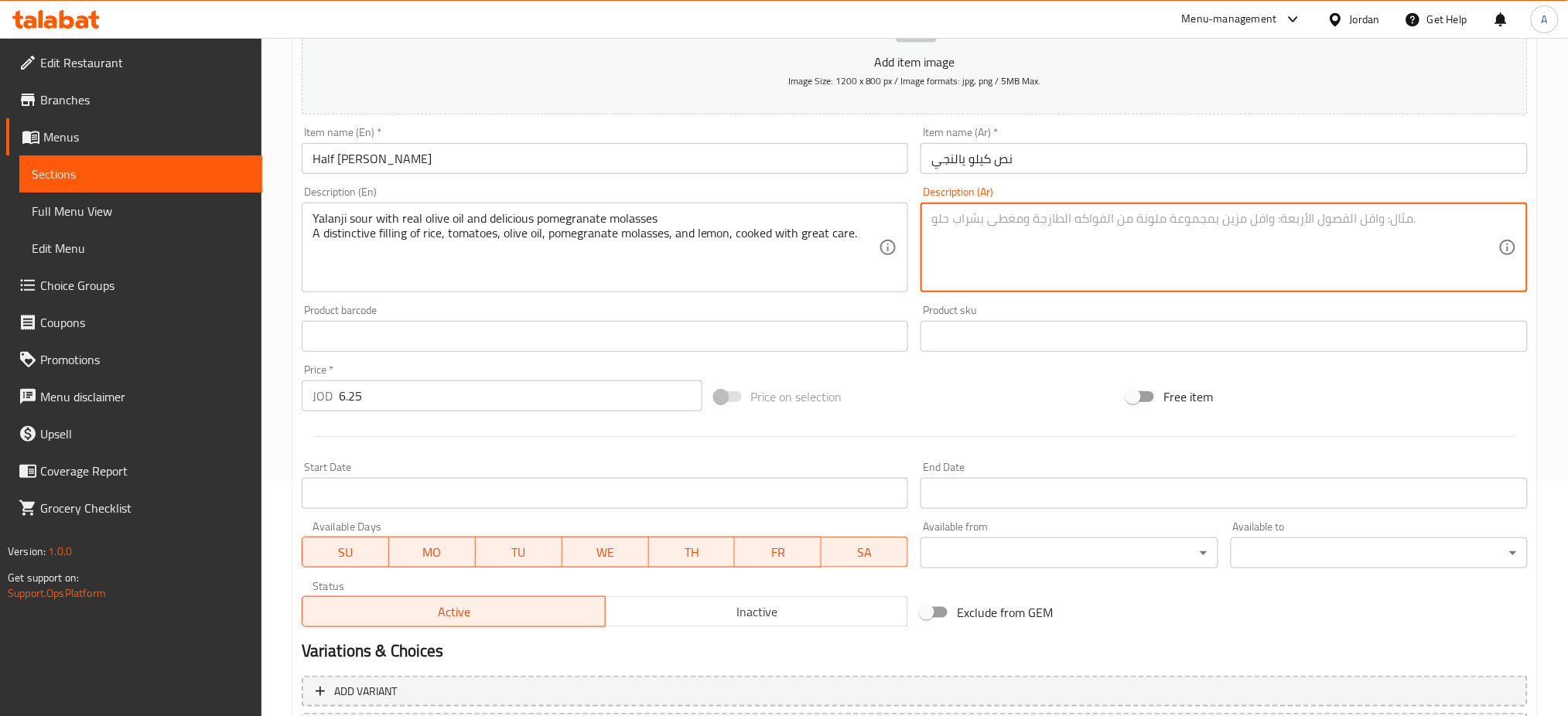
click at [985, 211] on textarea at bounding box center [1215, 247] width 567 height 73
paste textarea "يالنجي حامض بزيت الزيتون الأصلي و دبس الرمان اللذي حشوة مميزة من الرز و الطماطم…"
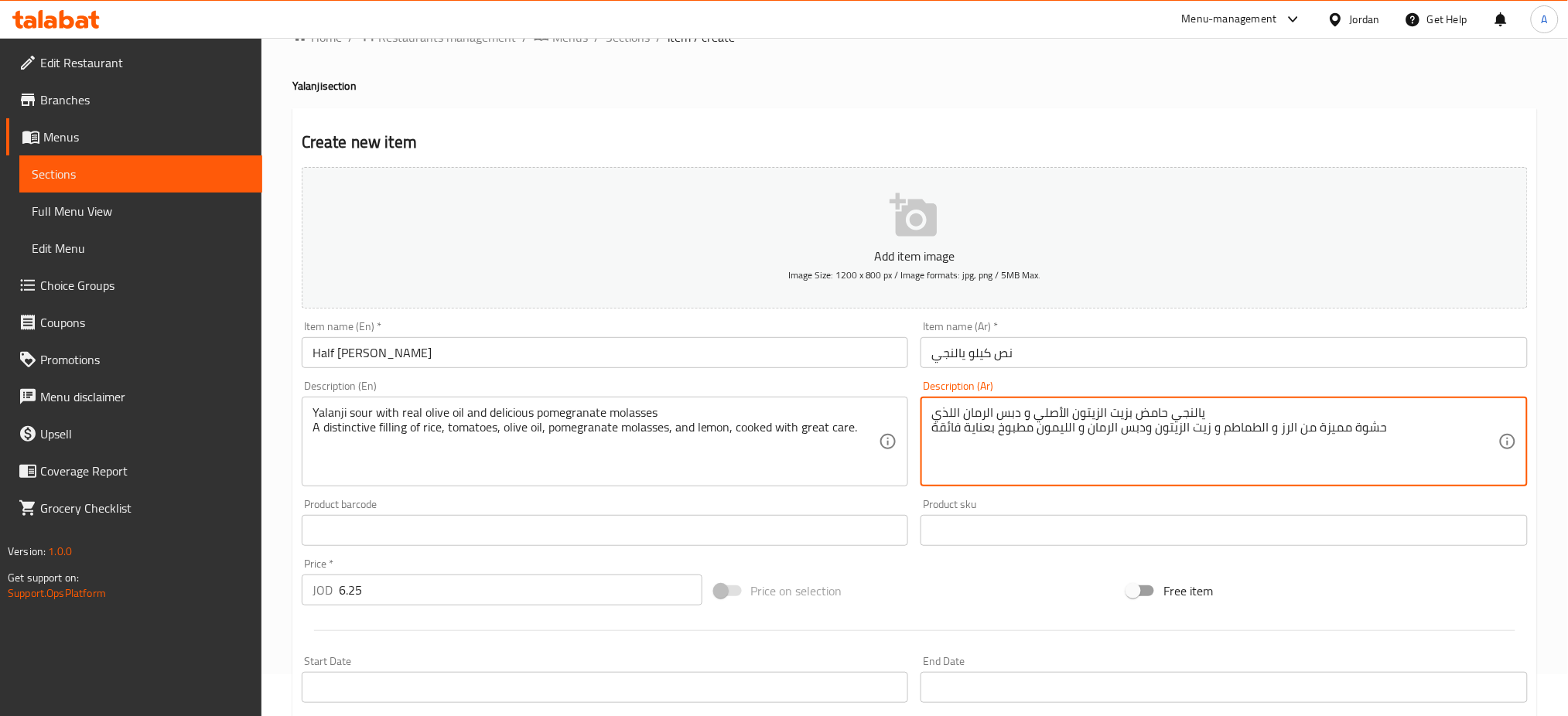
scroll to position [294, 0]
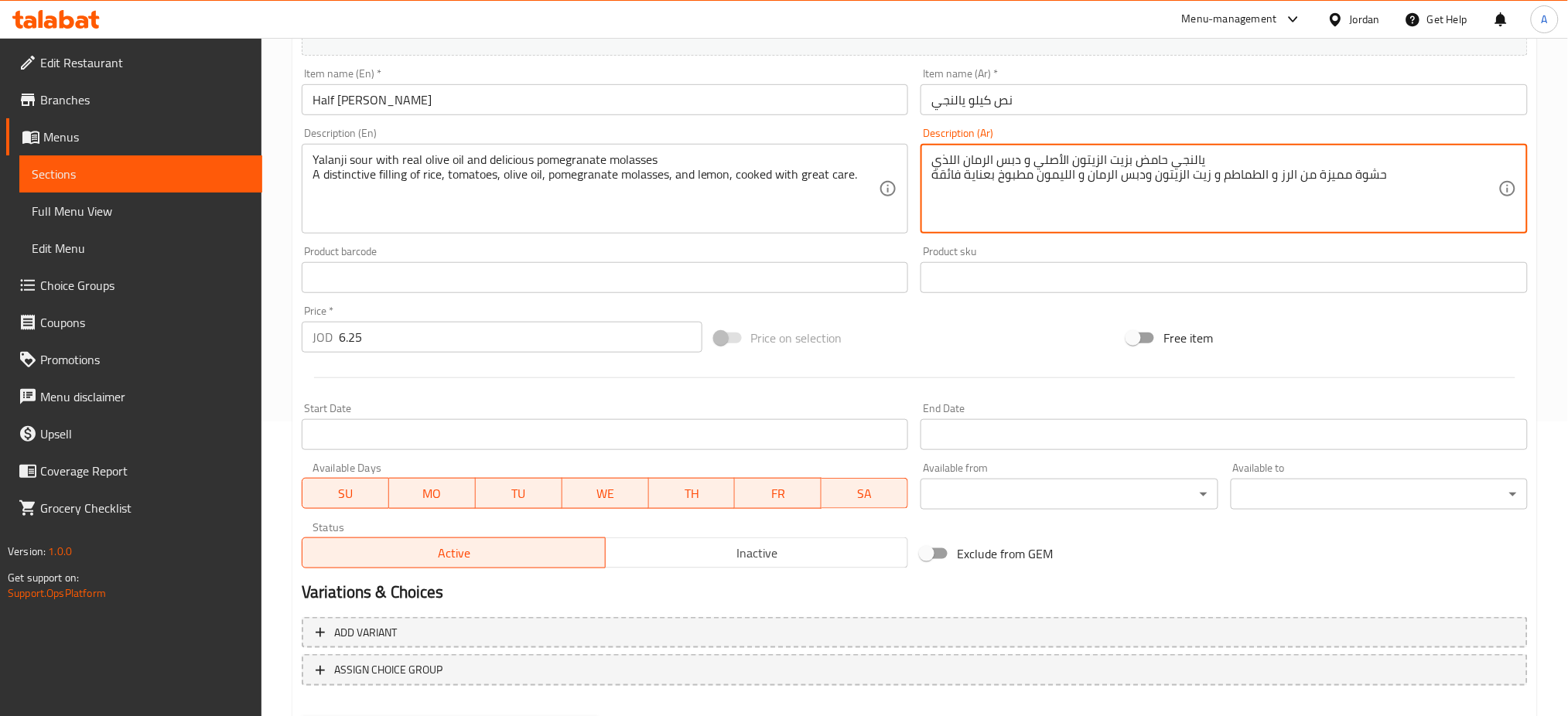
type textarea "يالنجي حامض بزيت الزيتون الأصلي و دبس الرمان اللذي حشوة مميزة من الرز و الطماطم…"
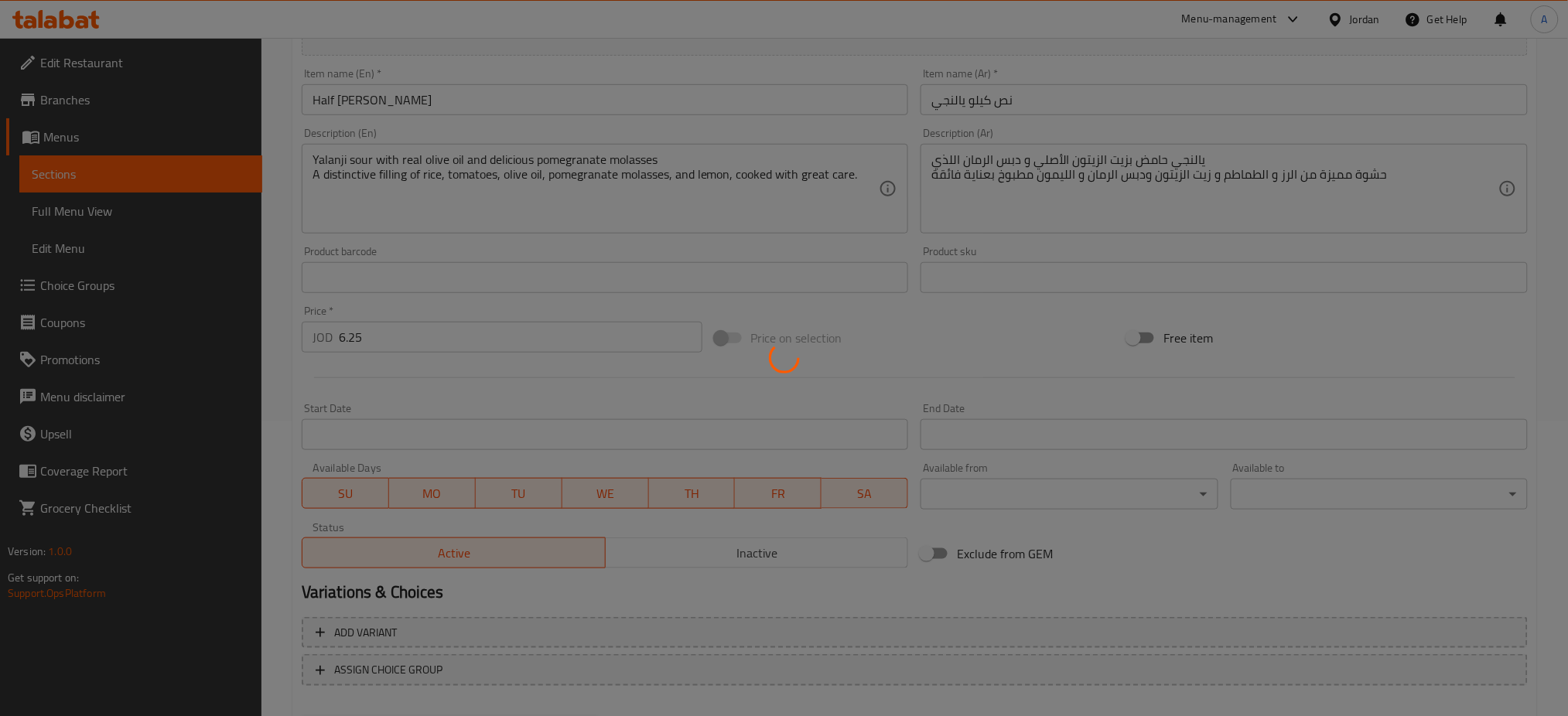
type input "0"
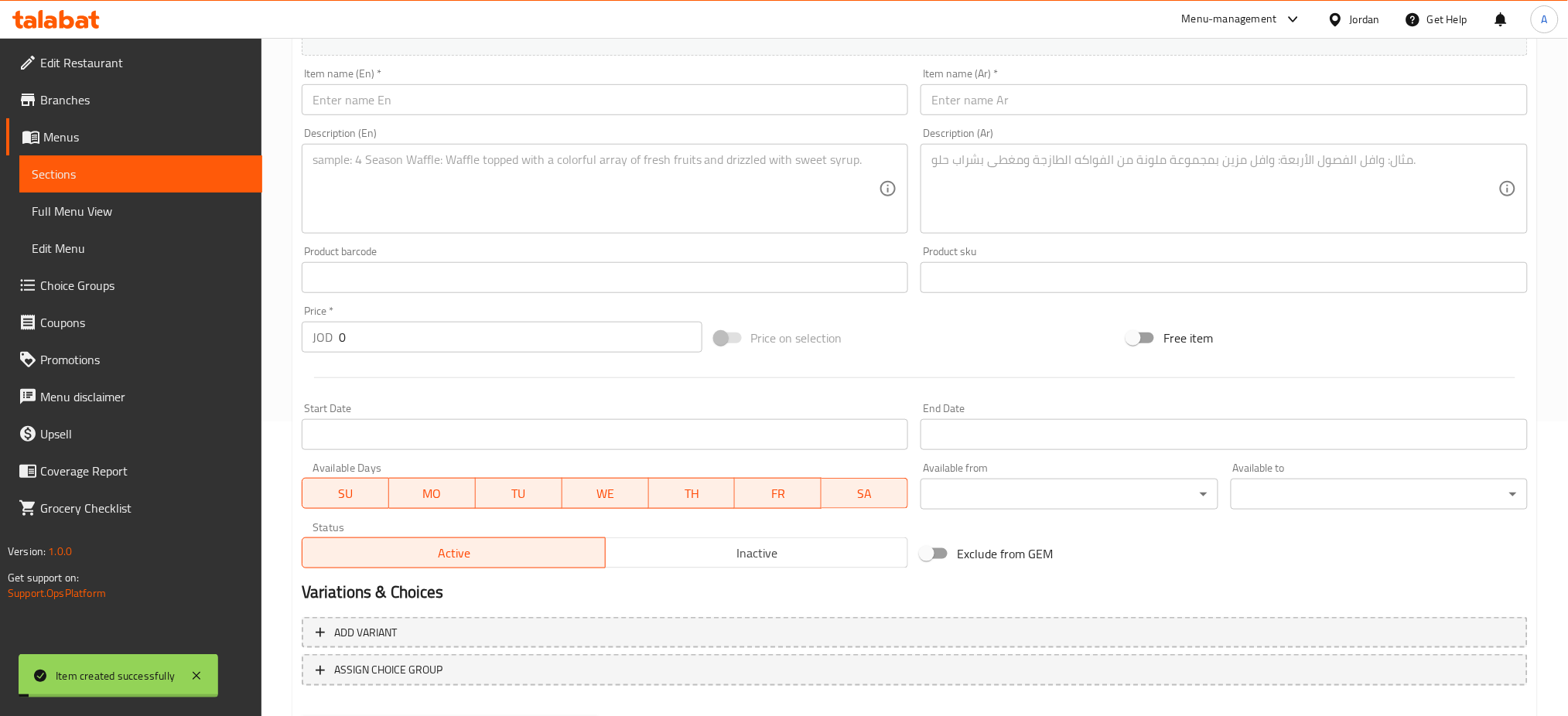
scroll to position [0, 0]
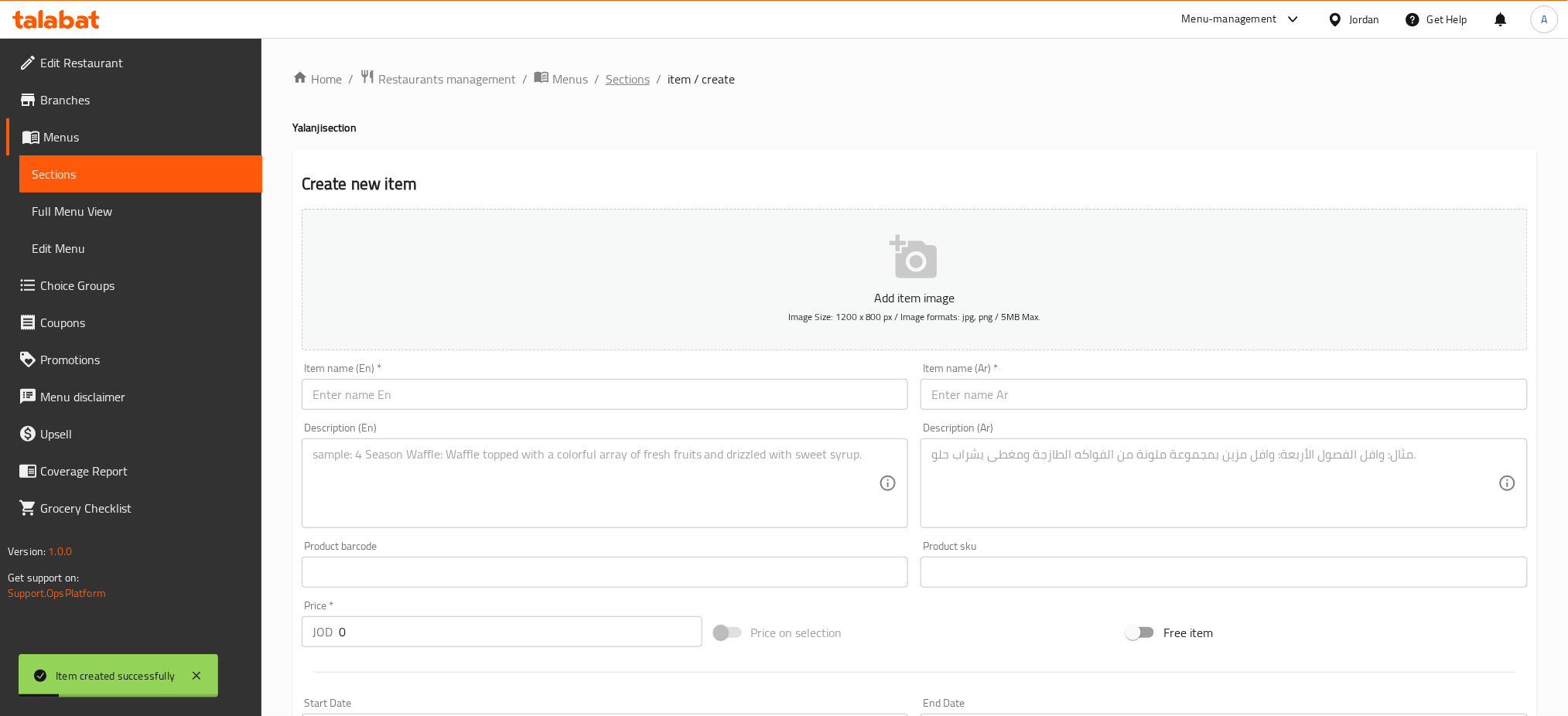
click at [606, 80] on span "Sections" at bounding box center [628, 79] width 44 height 19
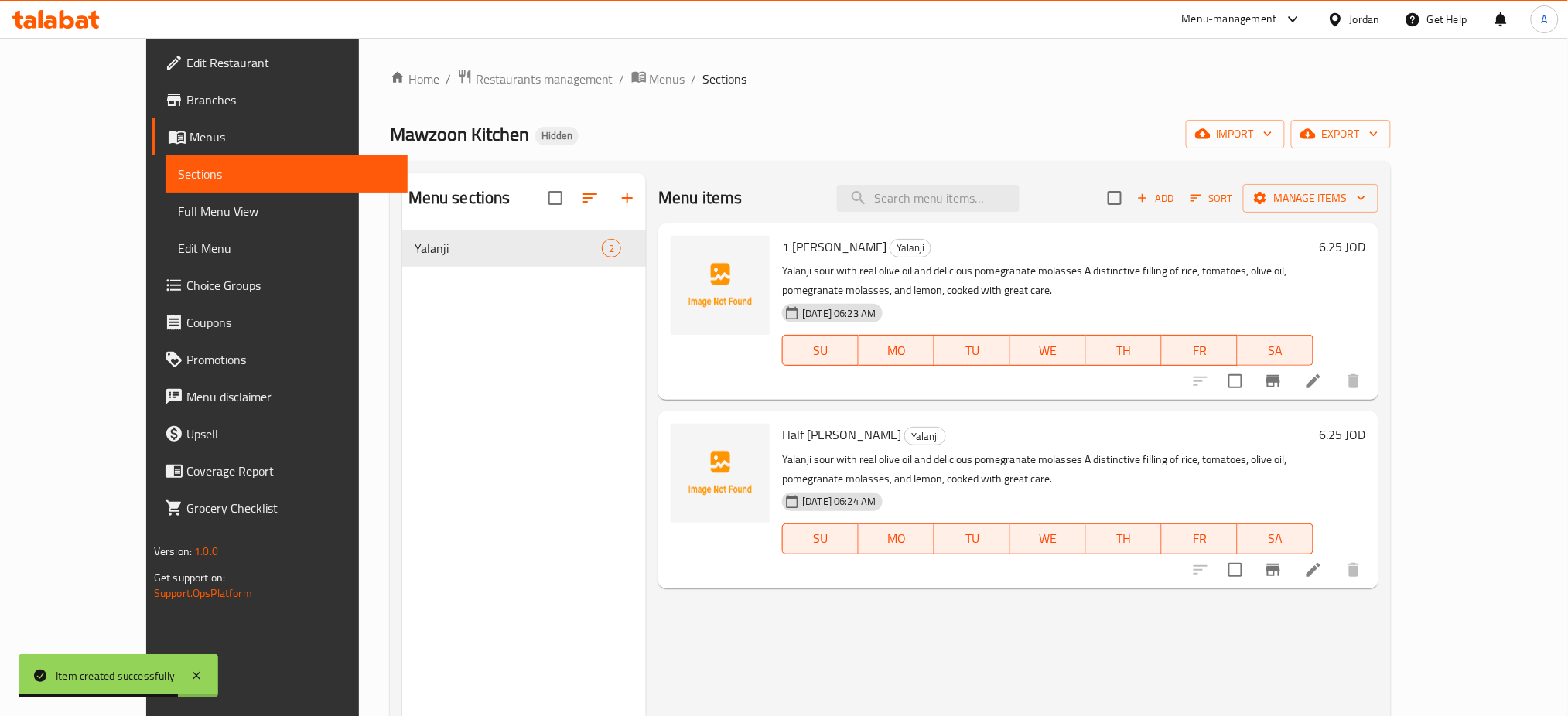
click at [1366, 236] on h6 "6.25 JOD" at bounding box center [1343, 246] width 47 height 22
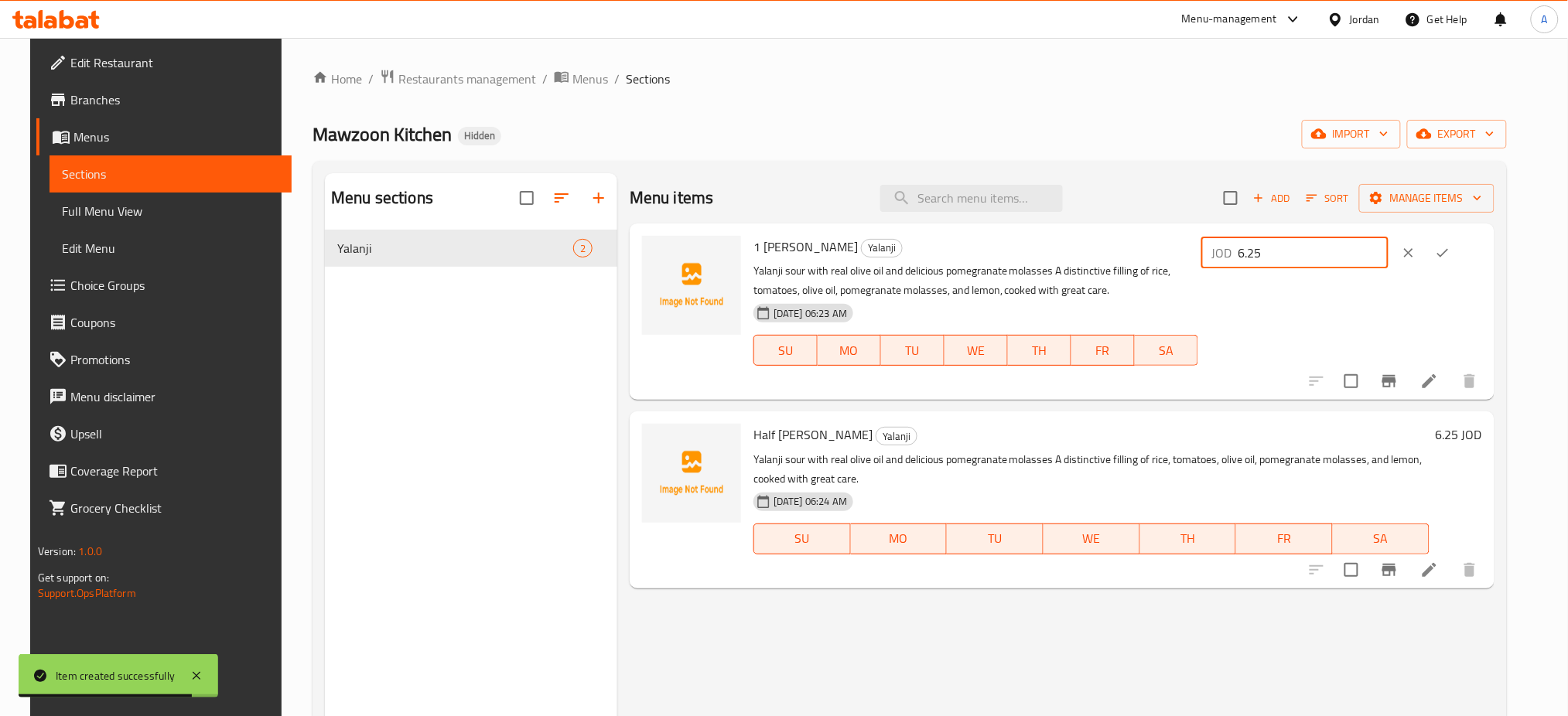
drag, startPoint x: 1384, startPoint y: 232, endPoint x: 1288, endPoint y: 245, distance: 96.9
click at [1288, 245] on div "1 Kilo Yalanji Yalanji Yalanji sour with real olive oil and delicious pomegrana…" at bounding box center [1117, 311] width 741 height 164
type input "12.5"
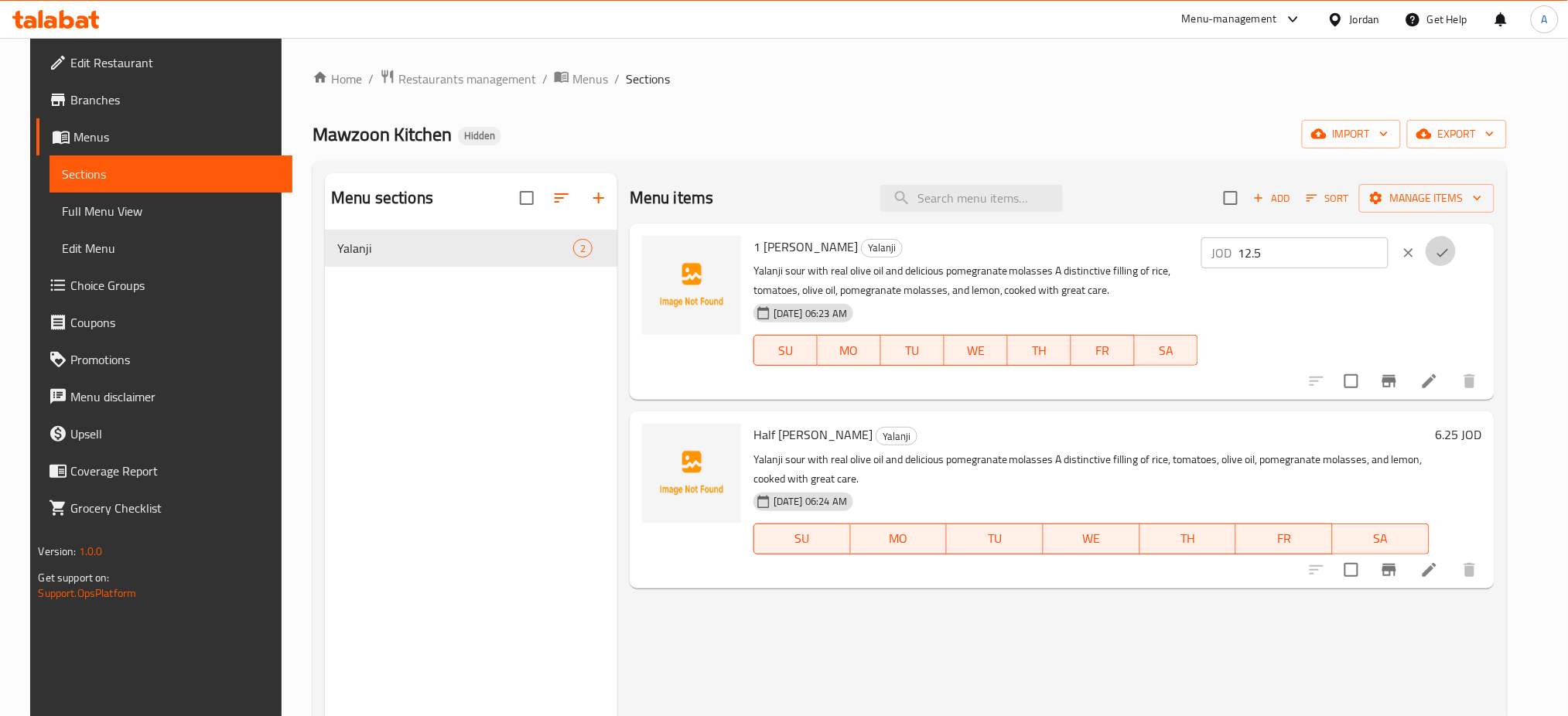
click at [1460, 236] on button "ok" at bounding box center [1442, 253] width 34 height 34
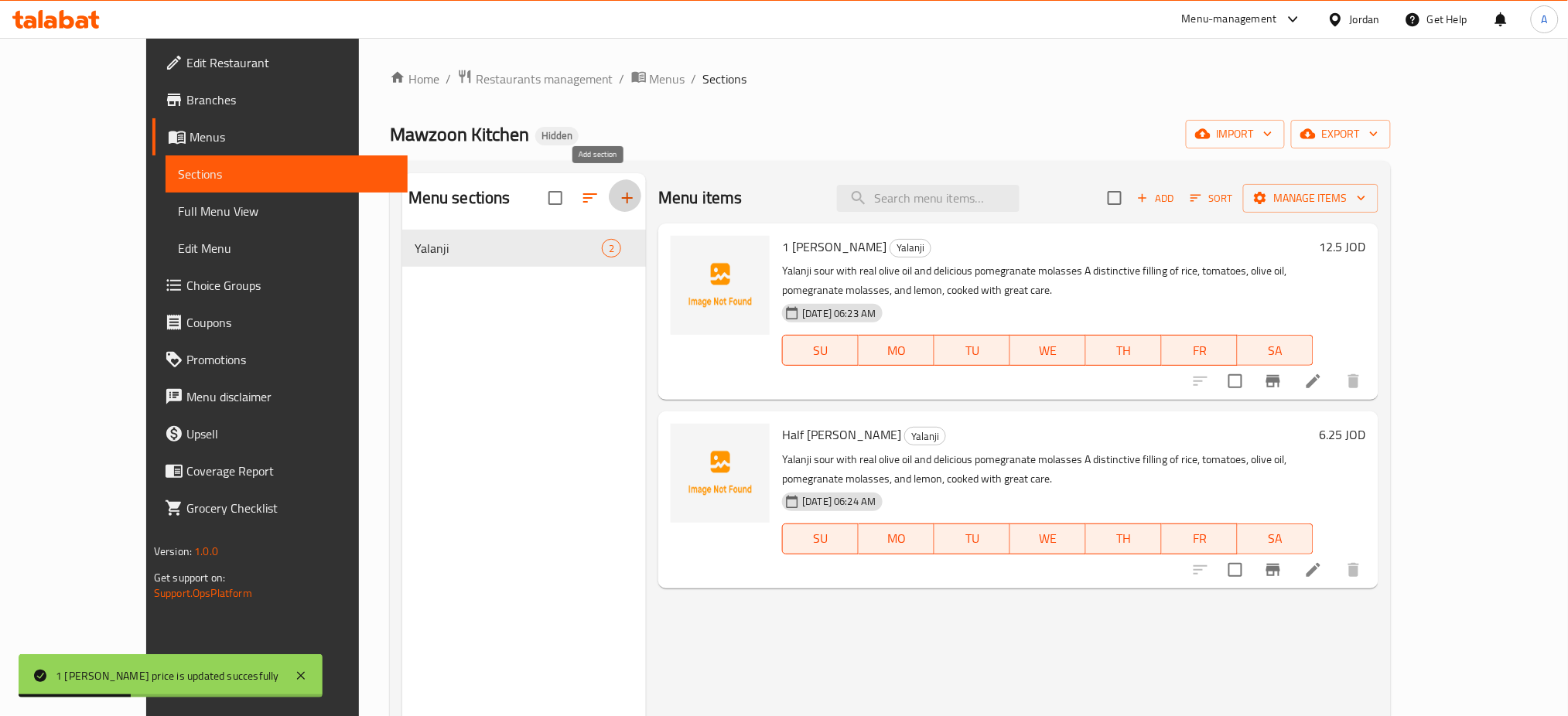
click at [618, 191] on icon "button" at bounding box center [627, 198] width 19 height 19
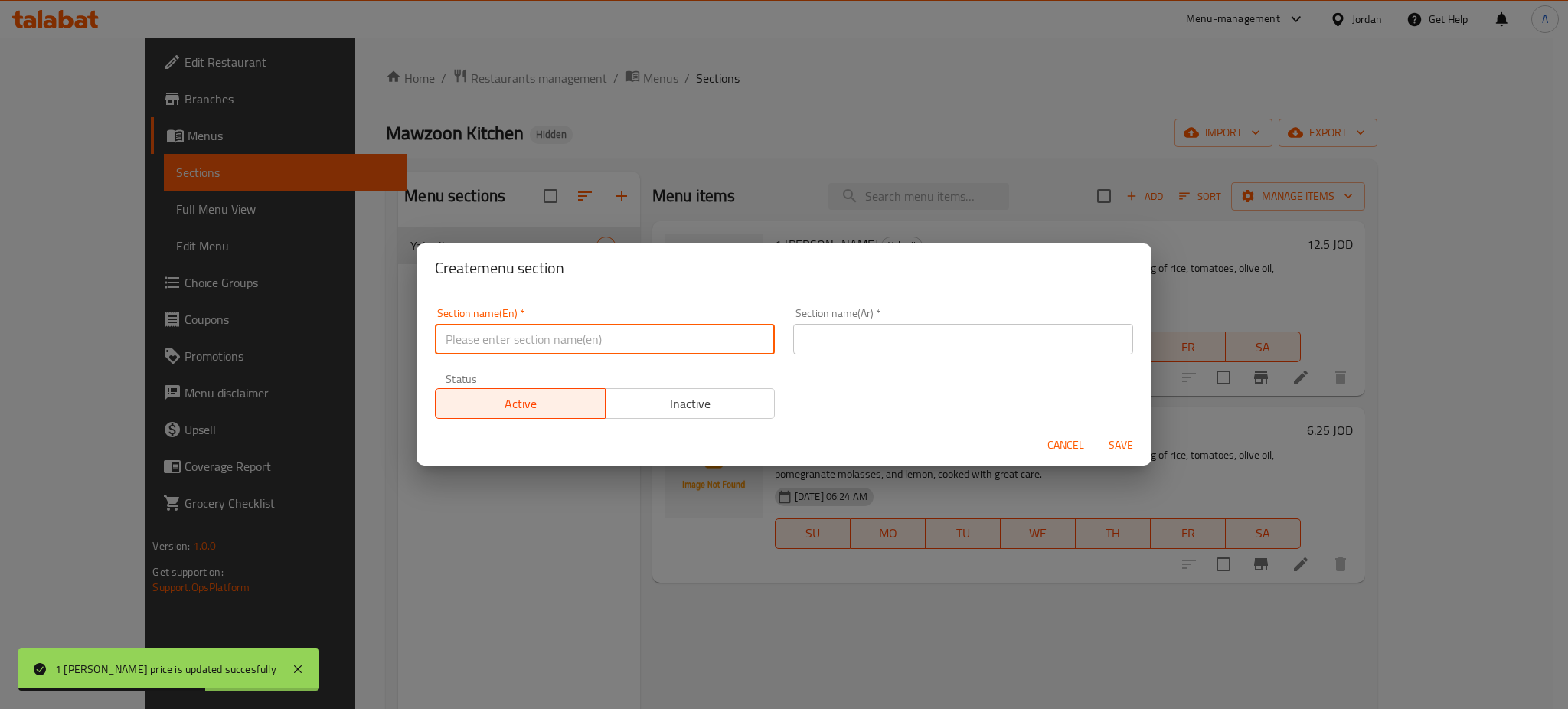
click at [564, 336] on input "text" at bounding box center [605, 339] width 340 height 30
type input "Extra"
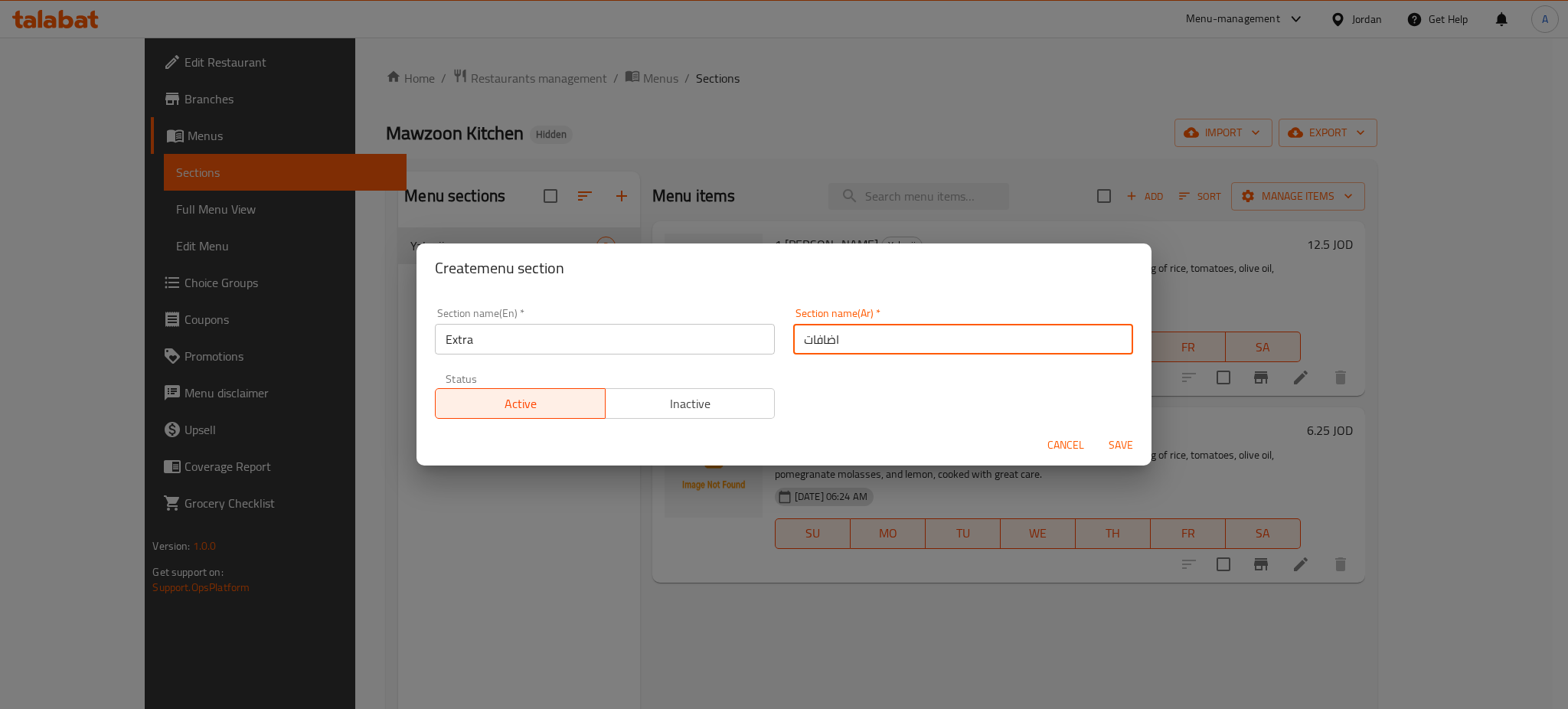
type input "اضافات"
click at [1111, 436] on span "Save" at bounding box center [1121, 445] width 37 height 19
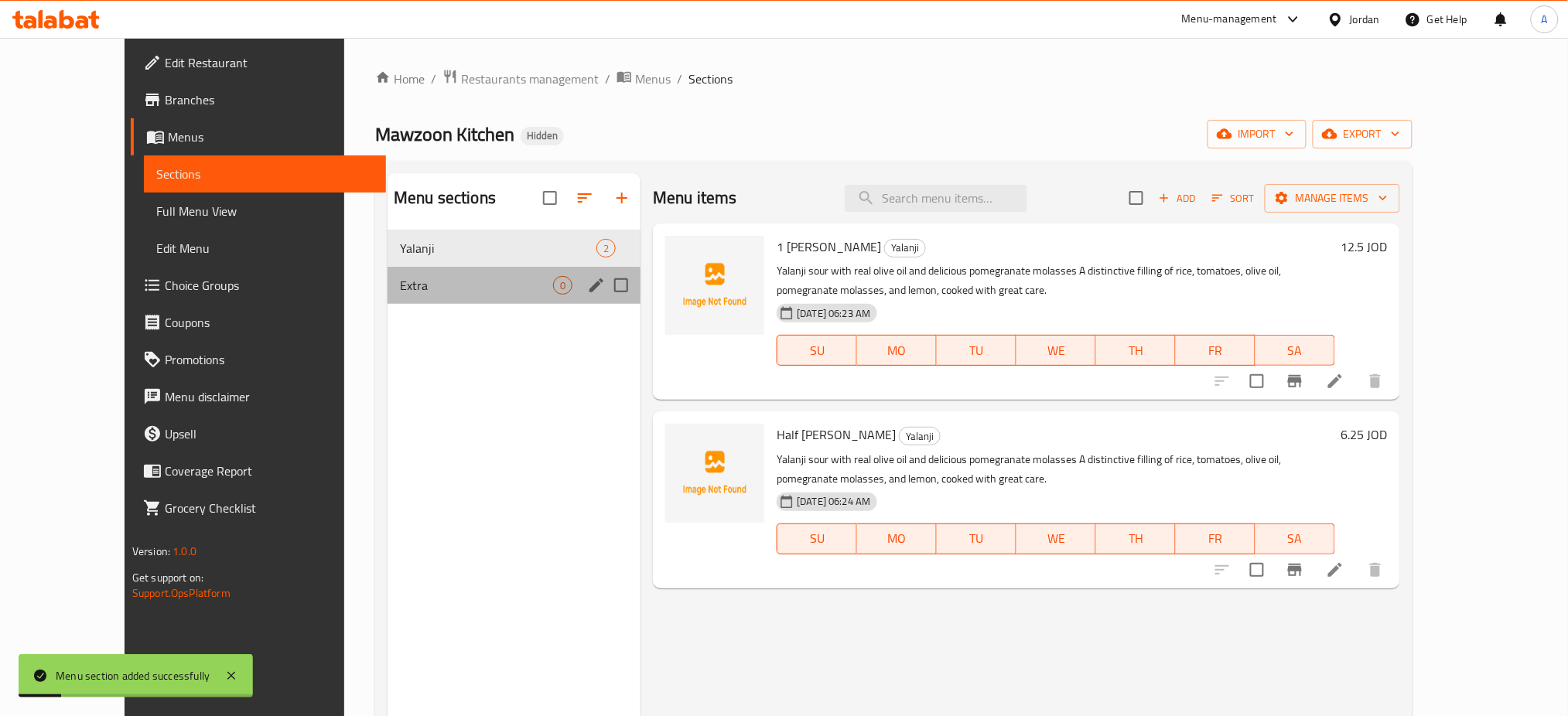
click at [391, 270] on div "Extra 0" at bounding box center [514, 286] width 253 height 37
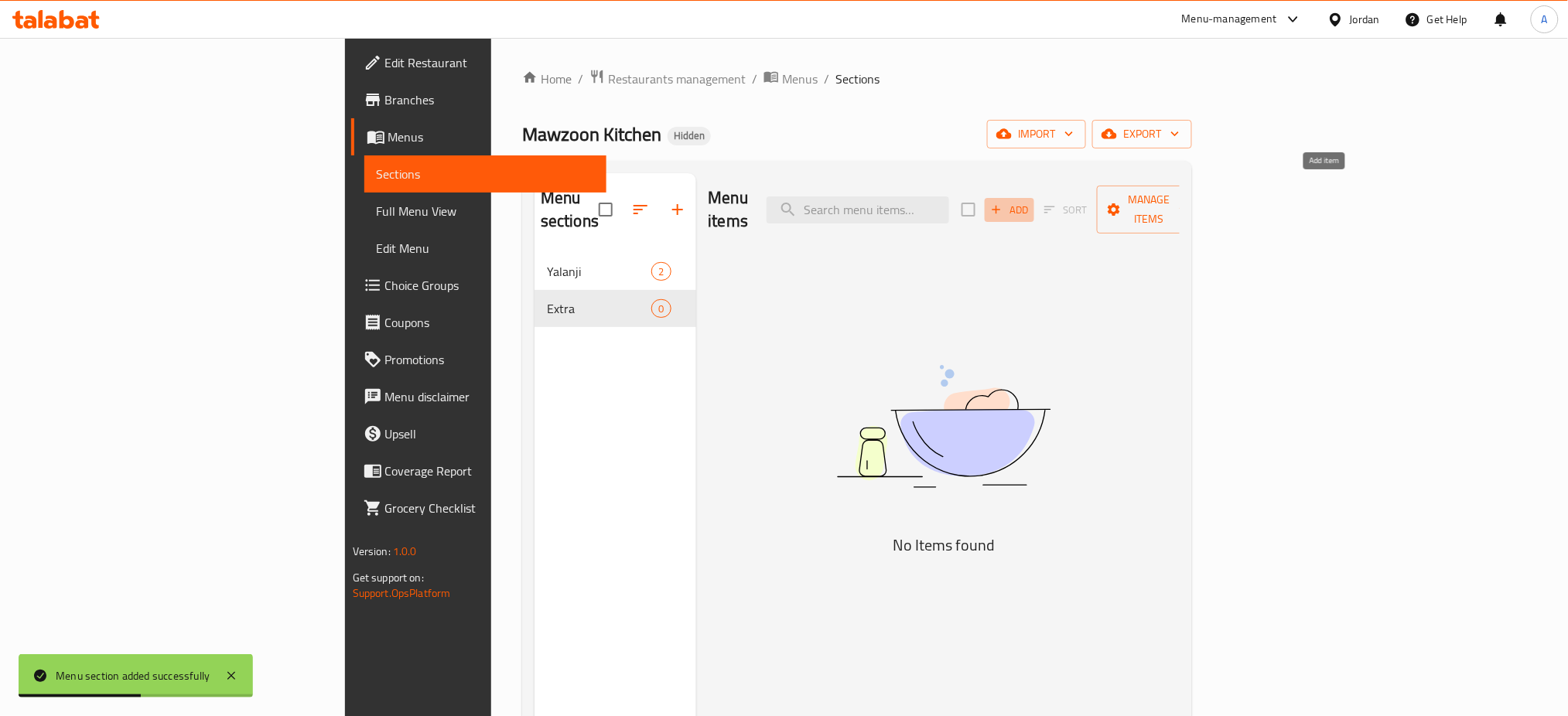
click at [1004, 203] on icon "button" at bounding box center [996, 209] width 14 height 14
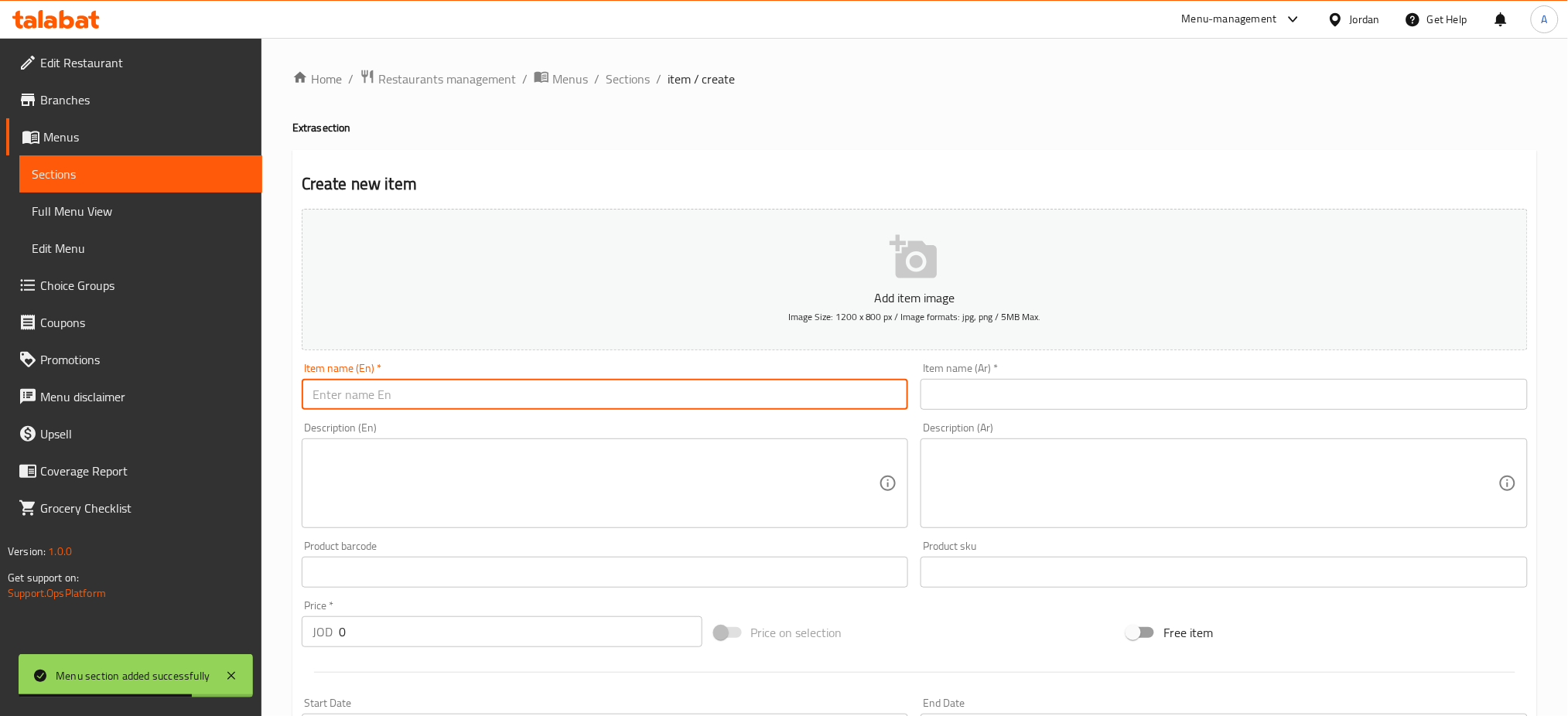
click at [674, 379] on input "text" at bounding box center [605, 394] width 608 height 31
type input "ح"
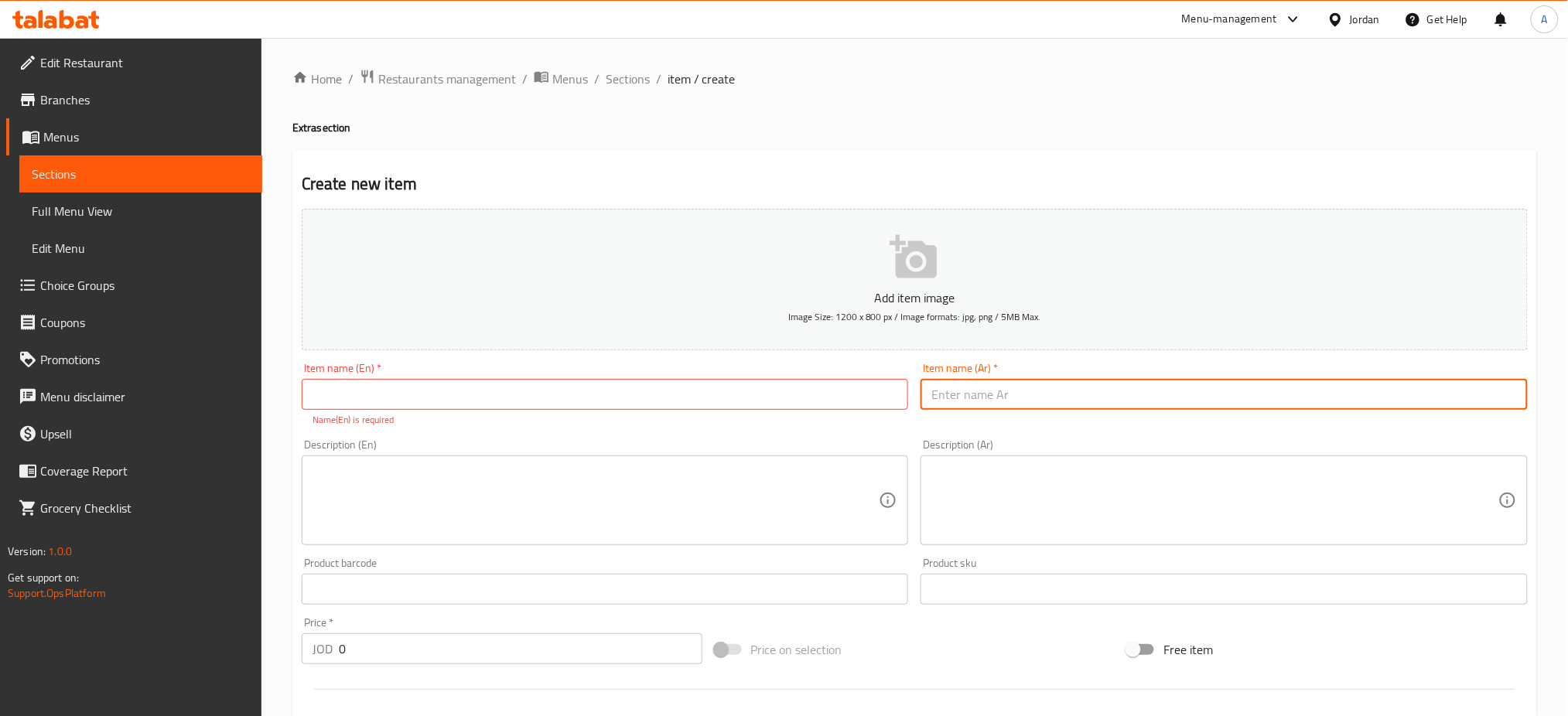
click at [1118, 379] on input "text" at bounding box center [1224, 394] width 608 height 31
paste input "علبة دبس رمان"
type input "علبة دبس رمان"
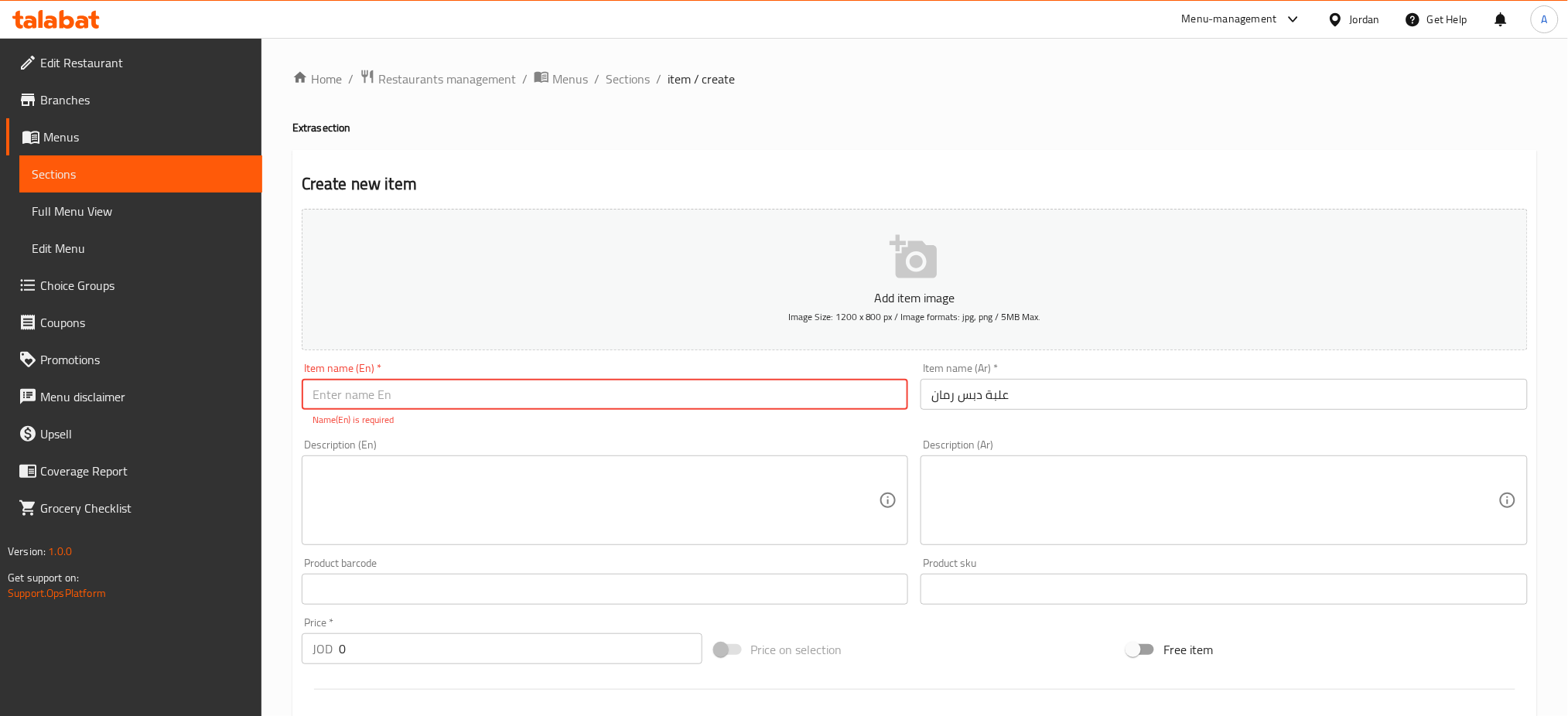
click at [826, 379] on input "text" at bounding box center [605, 394] width 608 height 31
paste input "pomegranate molasses box"
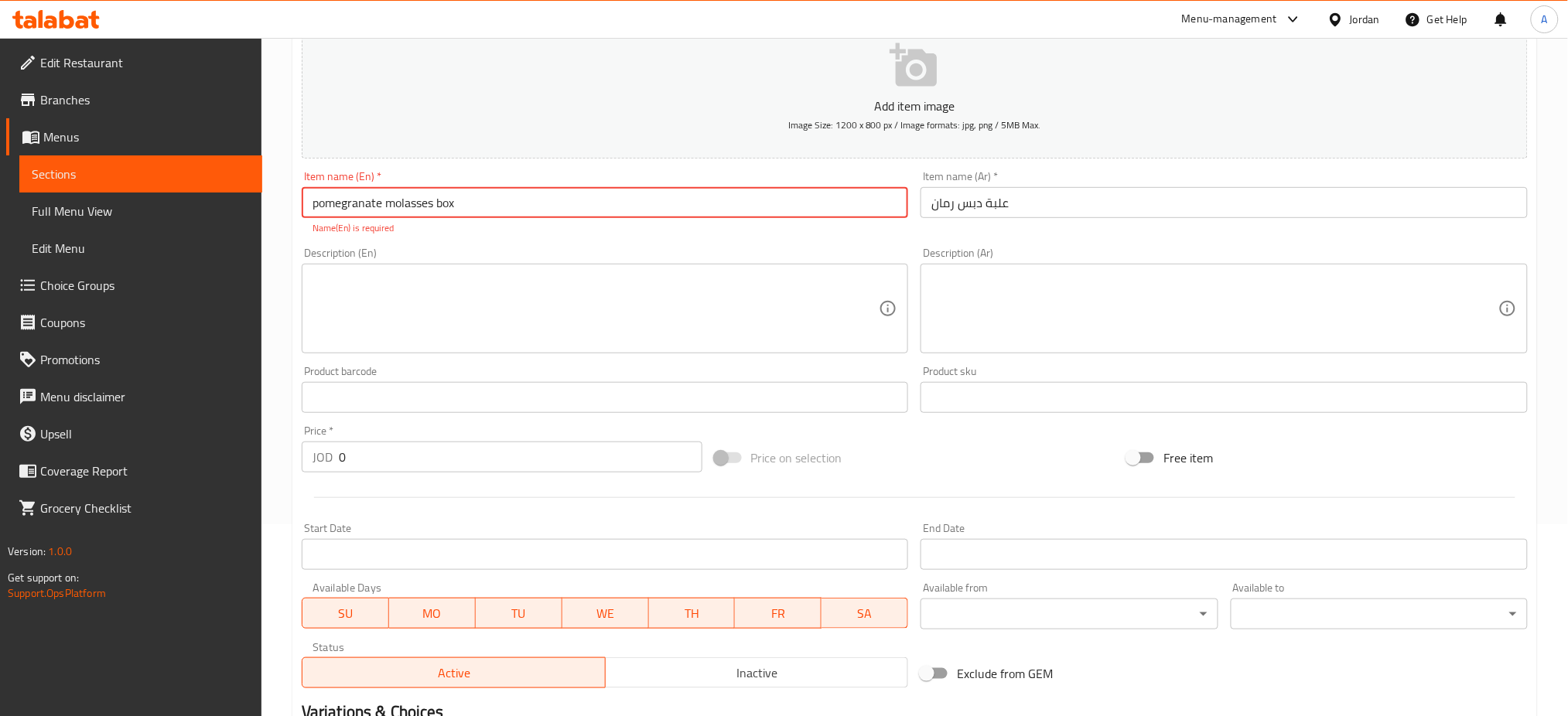
scroll to position [192, 0]
type input "pomegranate molasses box"
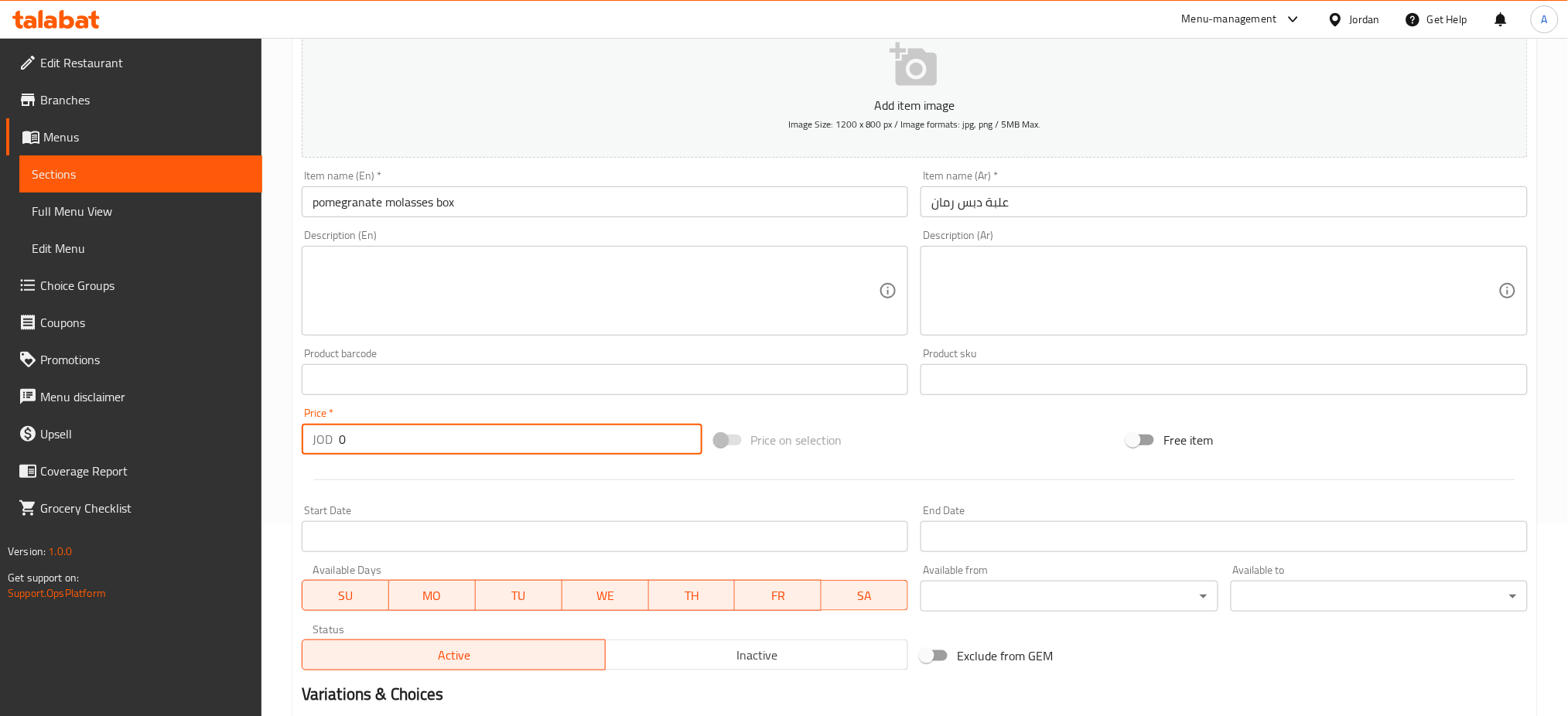
click at [543, 401] on div "Price   * JOD 0 Price *" at bounding box center [501, 431] width 413 height 60
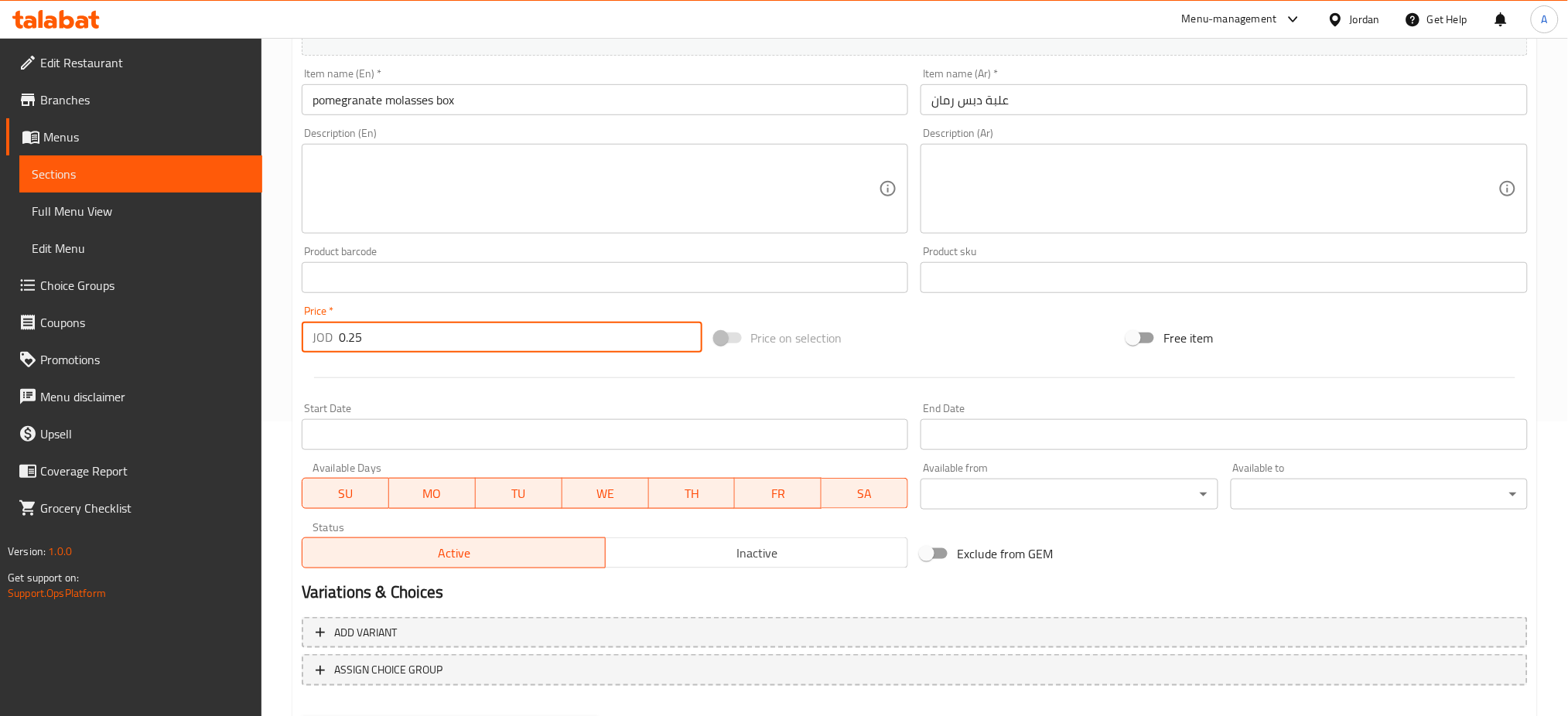
type input "0.25"
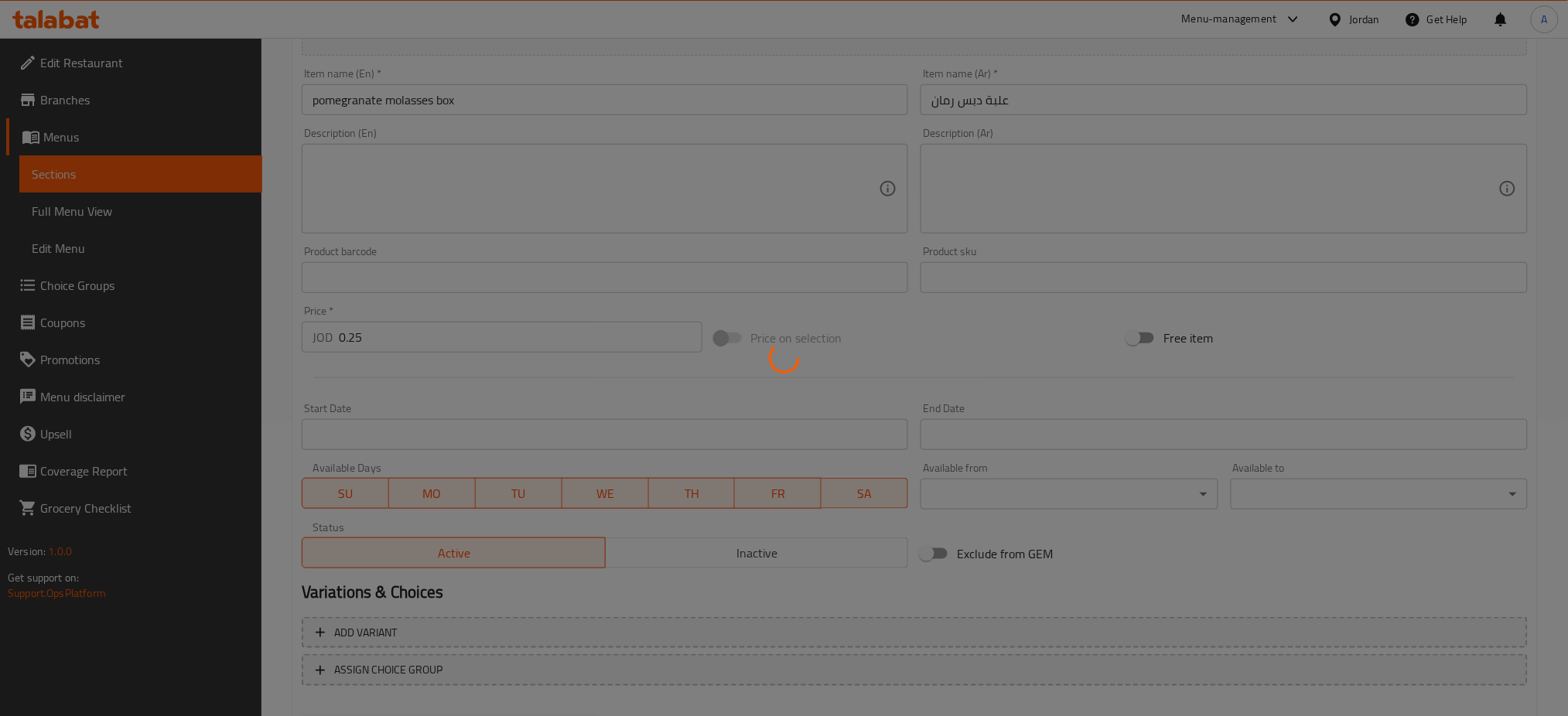
scroll to position [0, 0]
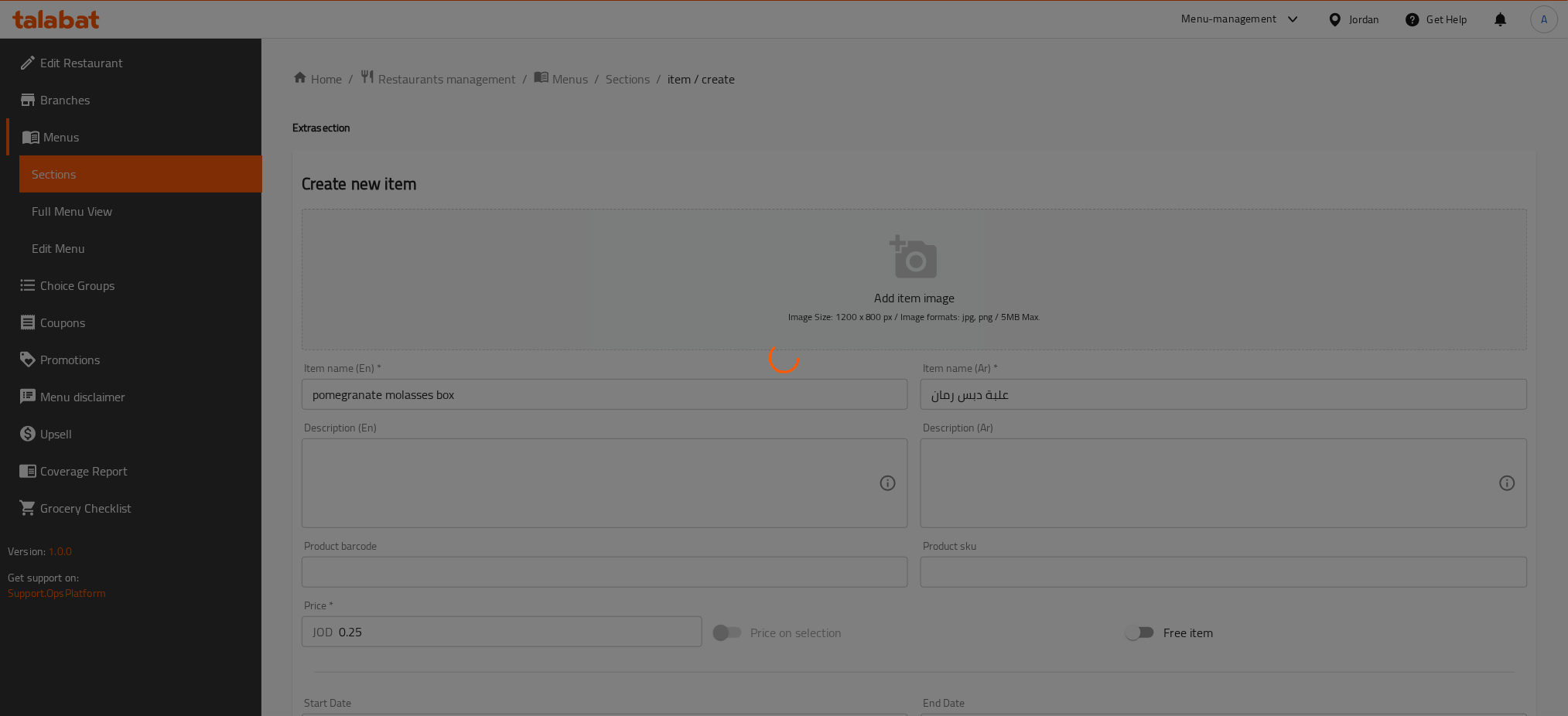
type input "0"
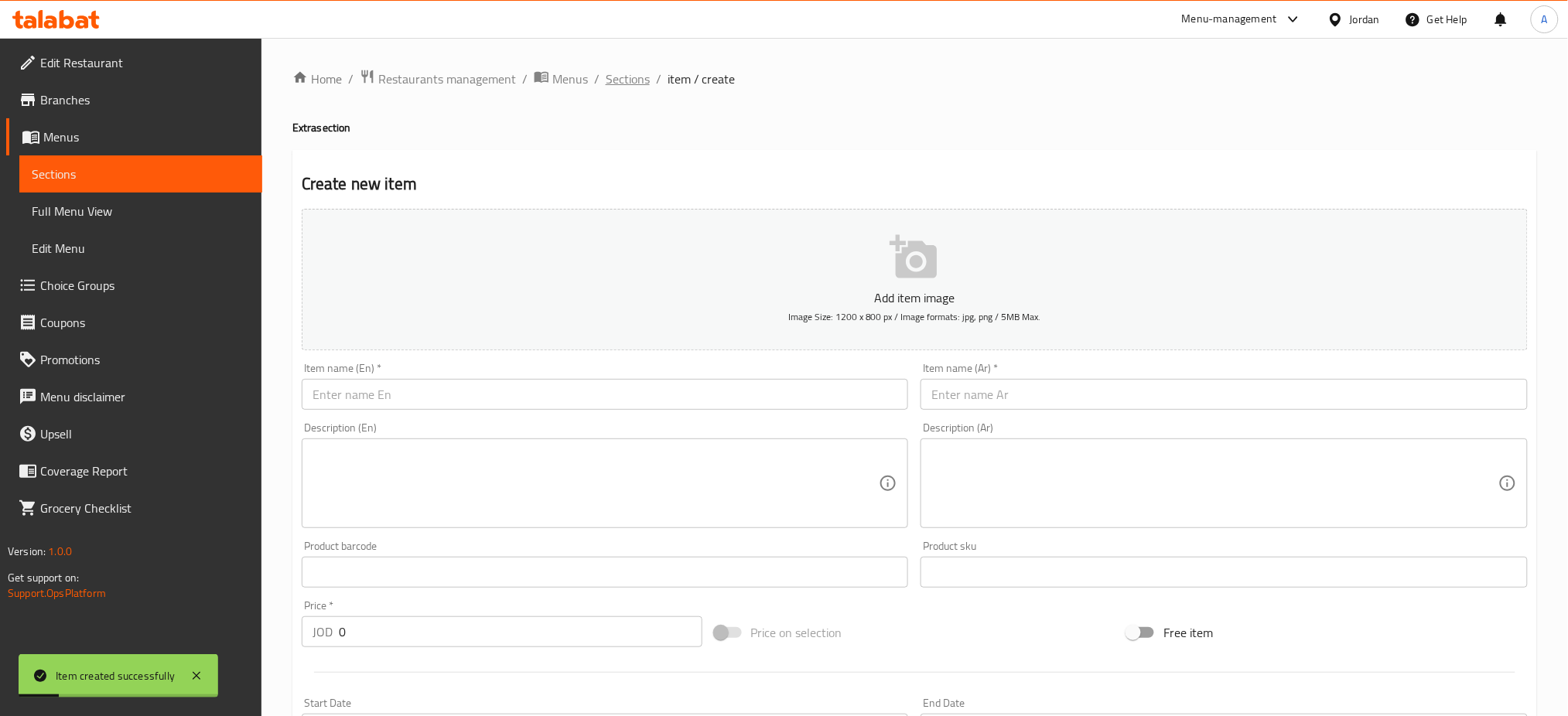
click at [606, 80] on span "Sections" at bounding box center [628, 79] width 44 height 19
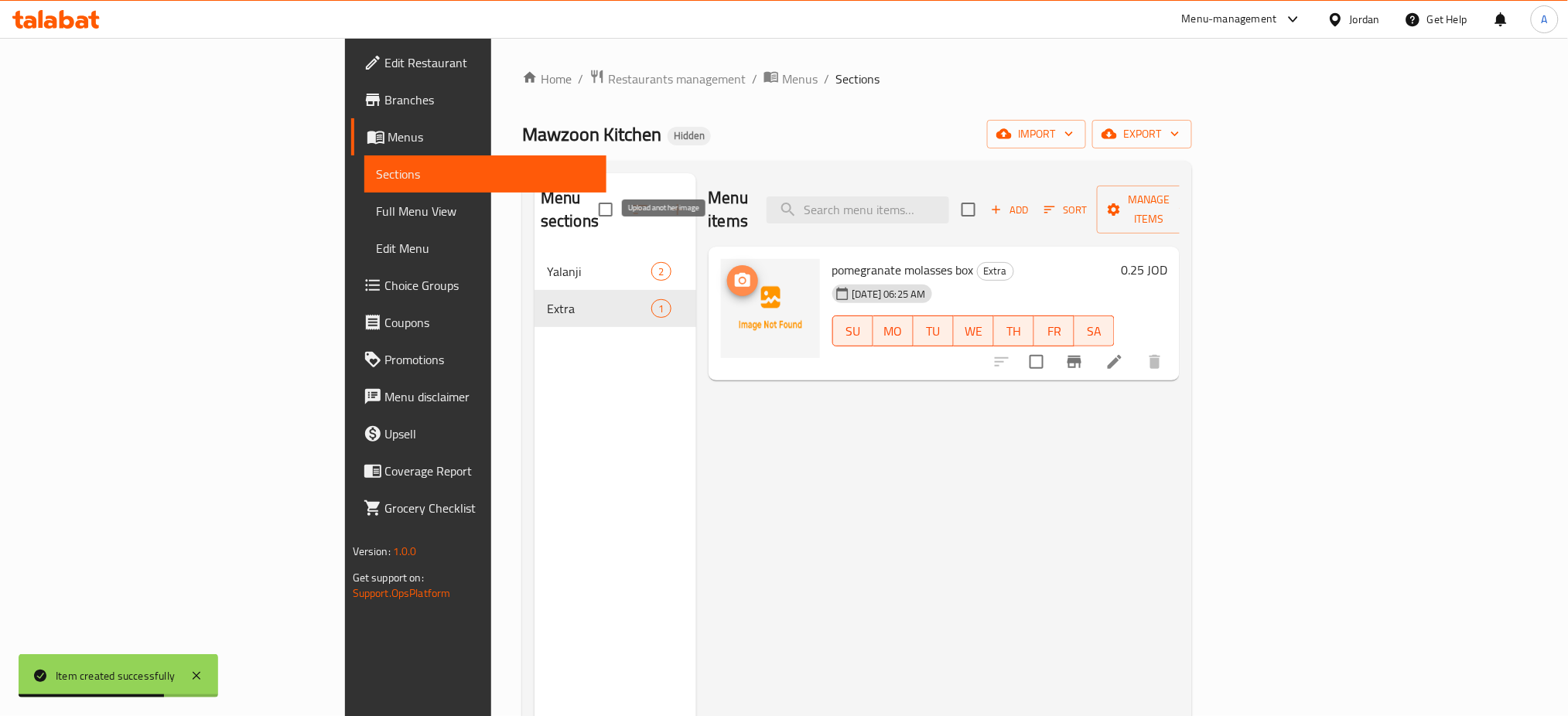
click at [733, 271] on icon "upload picture" at bounding box center [742, 280] width 19 height 19
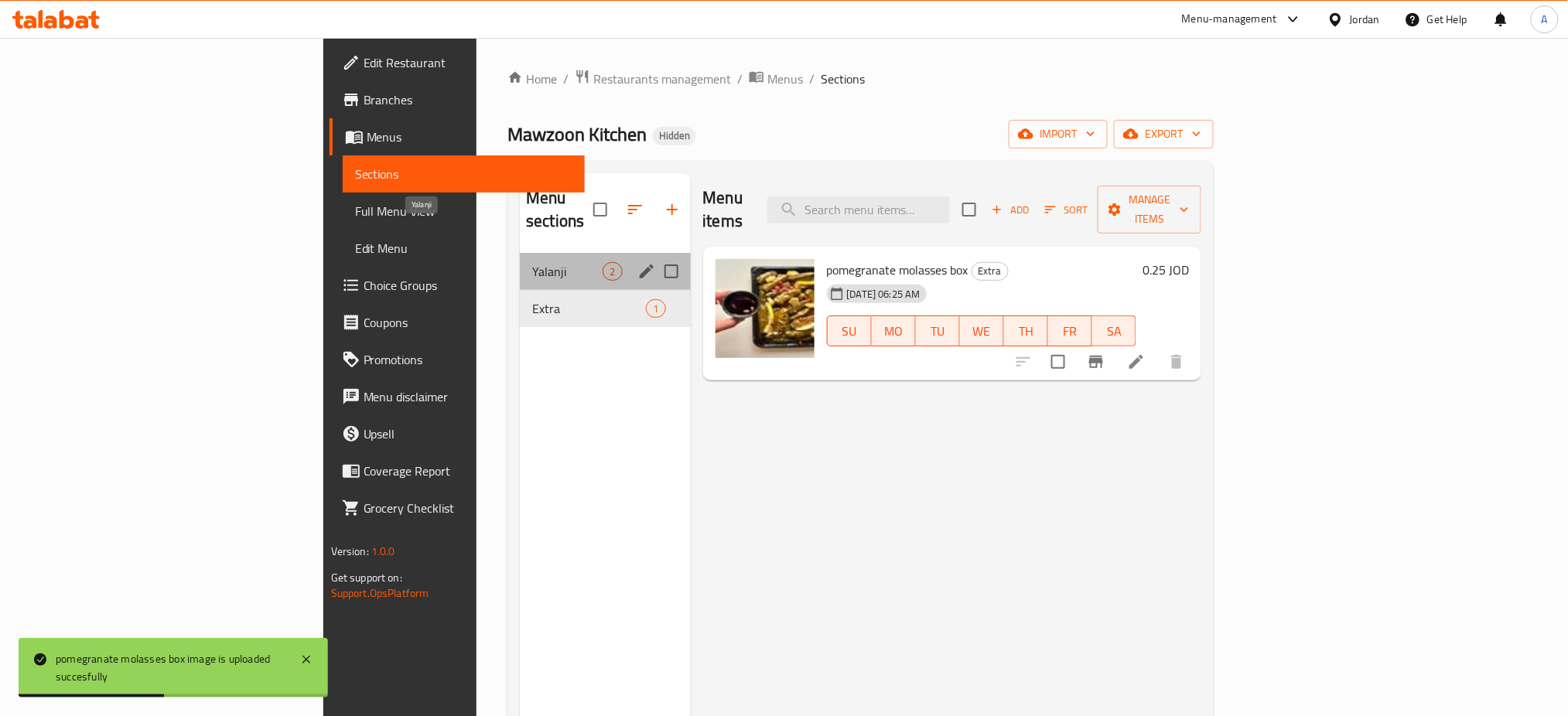
click at [532, 262] on span "Yalanji" at bounding box center [567, 271] width 70 height 19
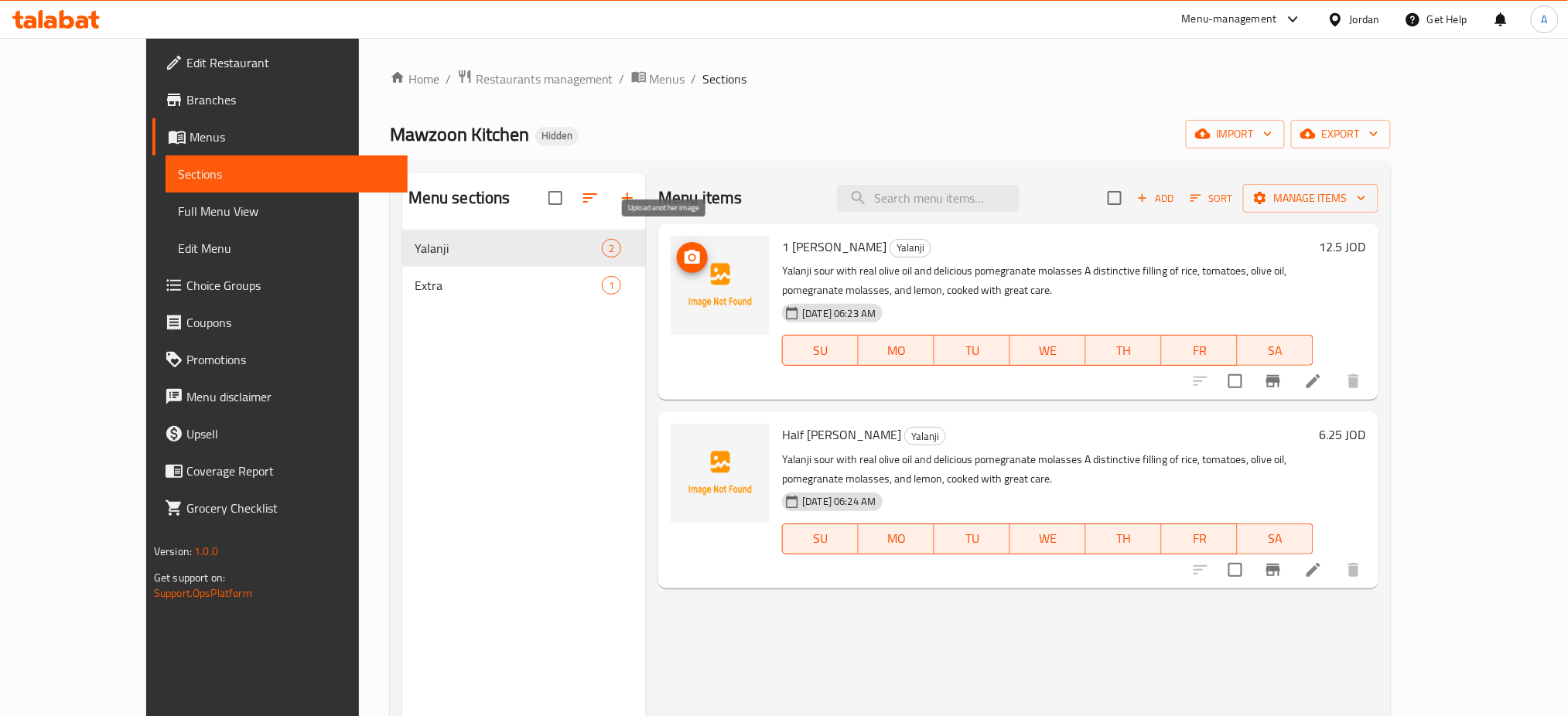
click at [683, 249] on icon "upload picture" at bounding box center [692, 257] width 19 height 19
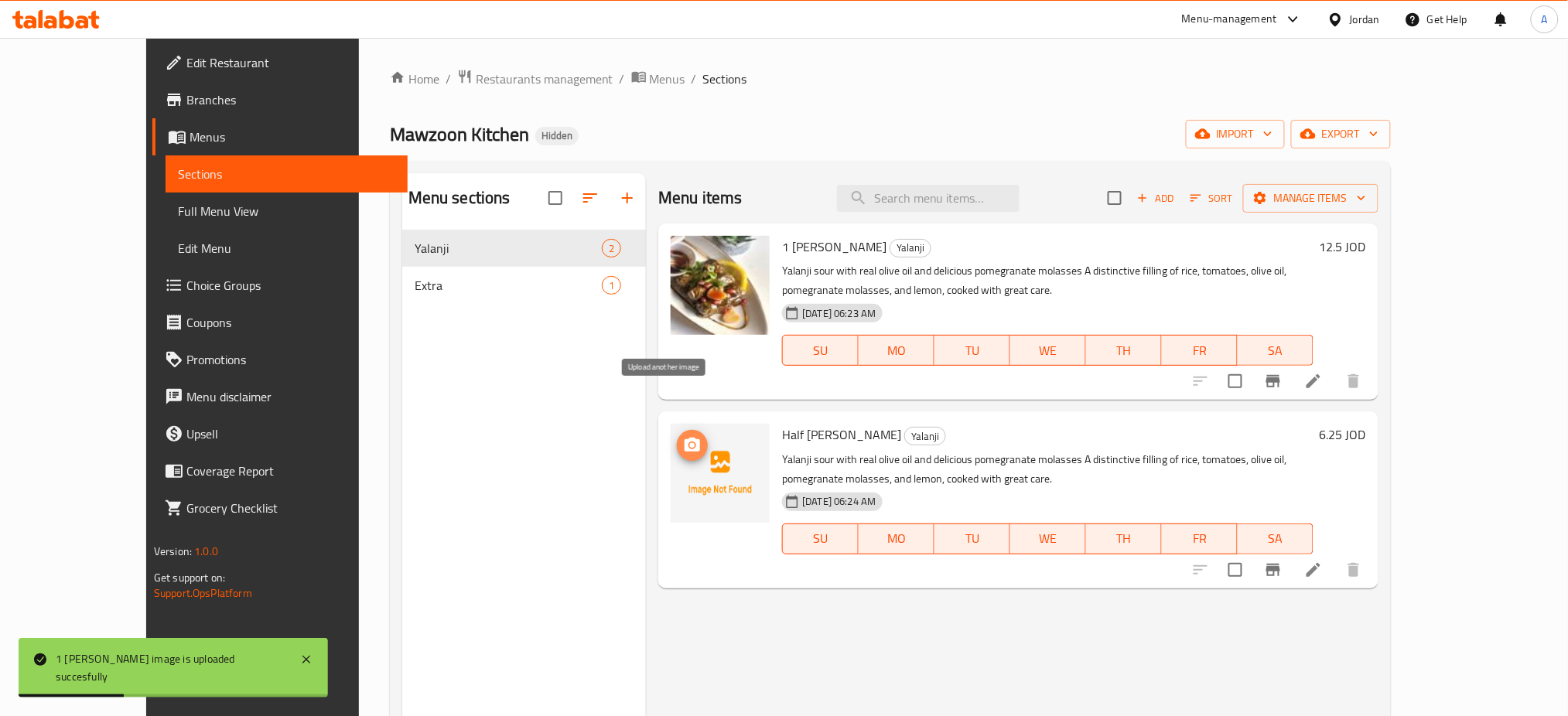
click at [683, 436] on icon "upload picture" at bounding box center [692, 445] width 19 height 19
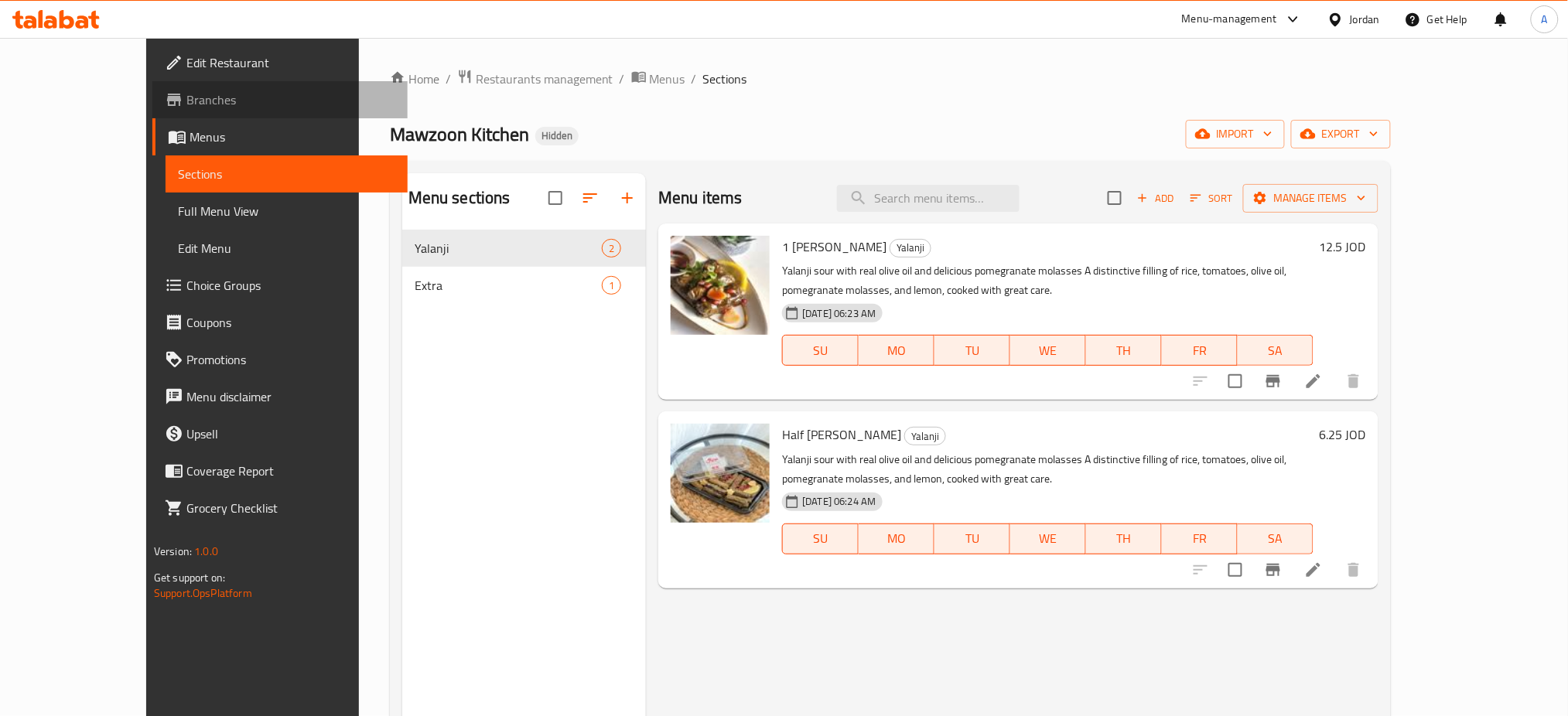
click at [152, 103] on link "Branches" at bounding box center [280, 100] width 256 height 37
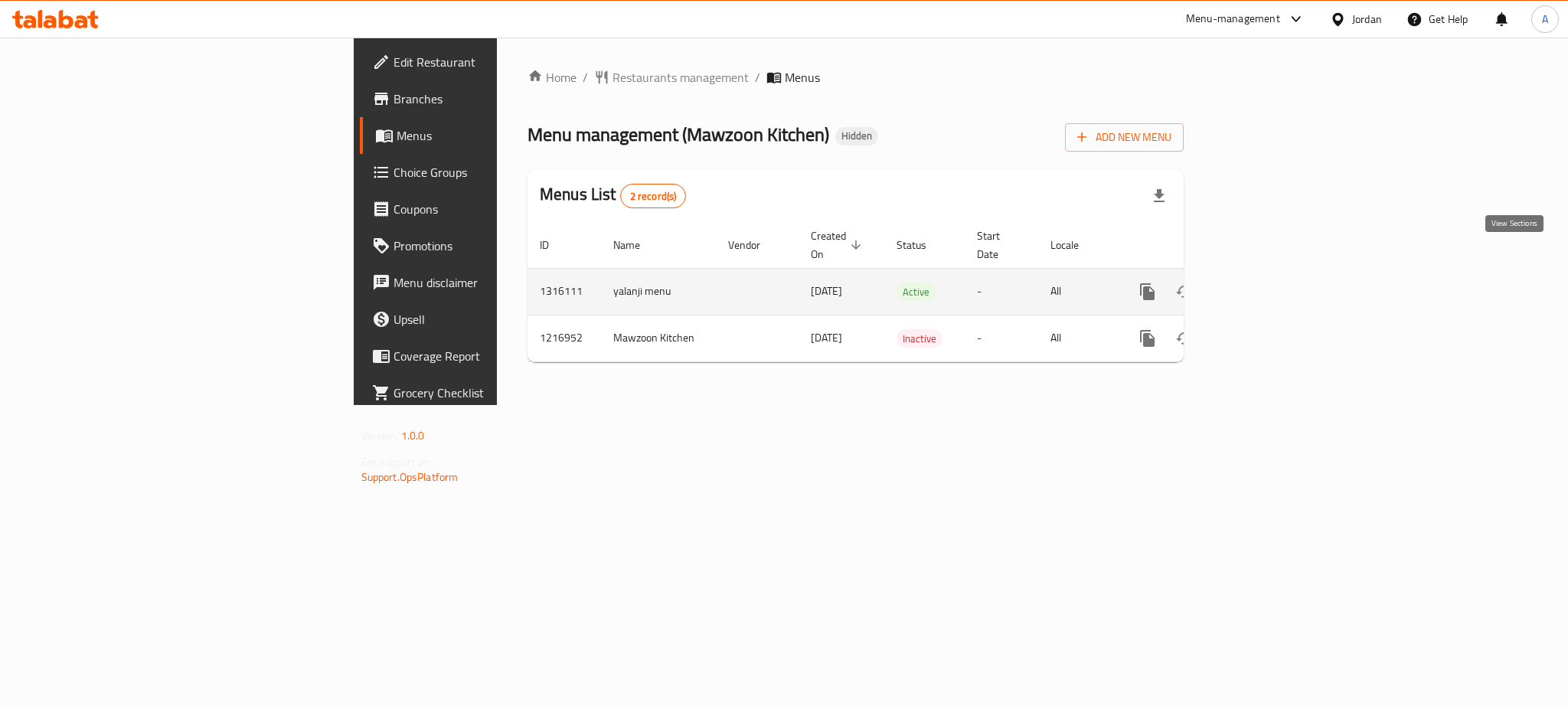
click at [1265, 285] on icon "enhanced table" at bounding box center [1258, 292] width 14 height 14
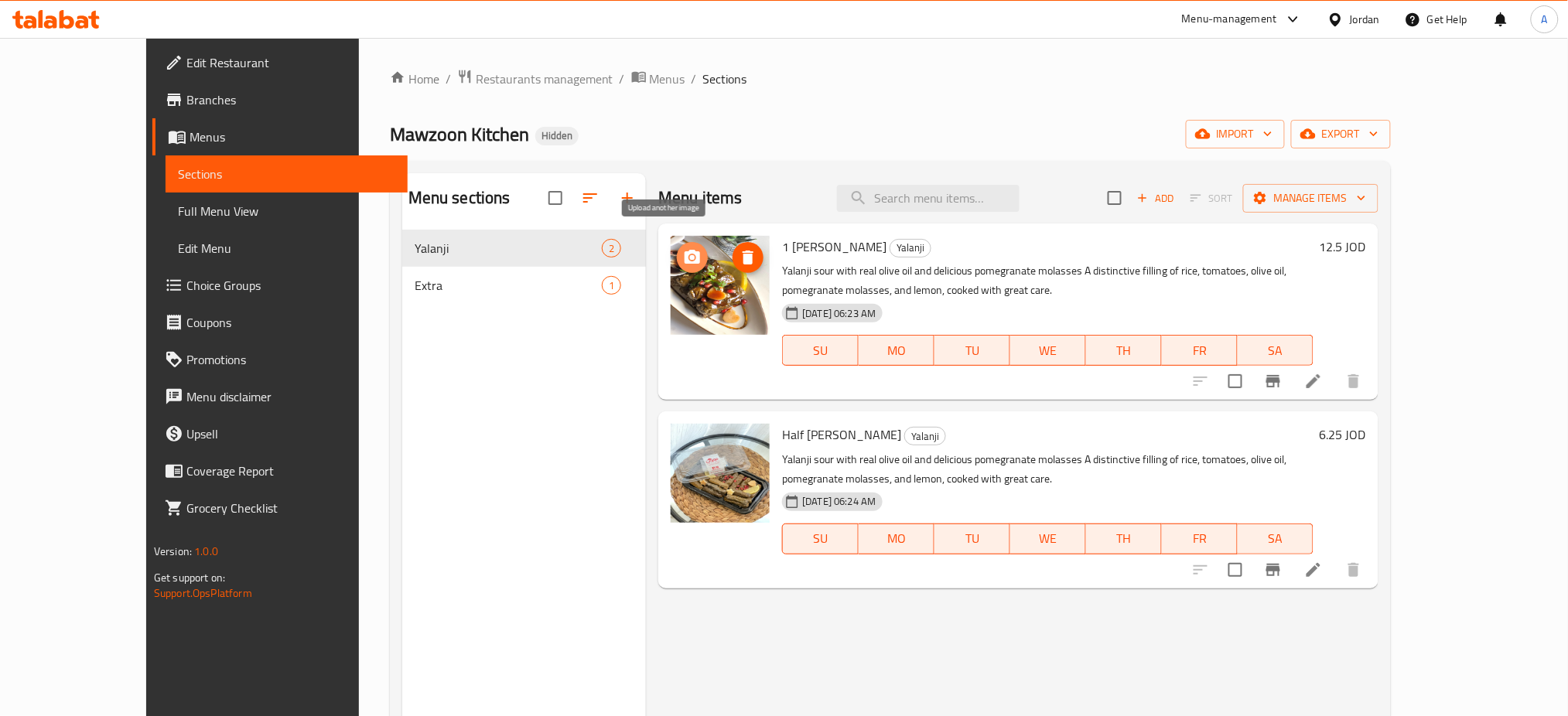
click at [677, 251] on button "upload picture" at bounding box center [692, 257] width 31 height 31
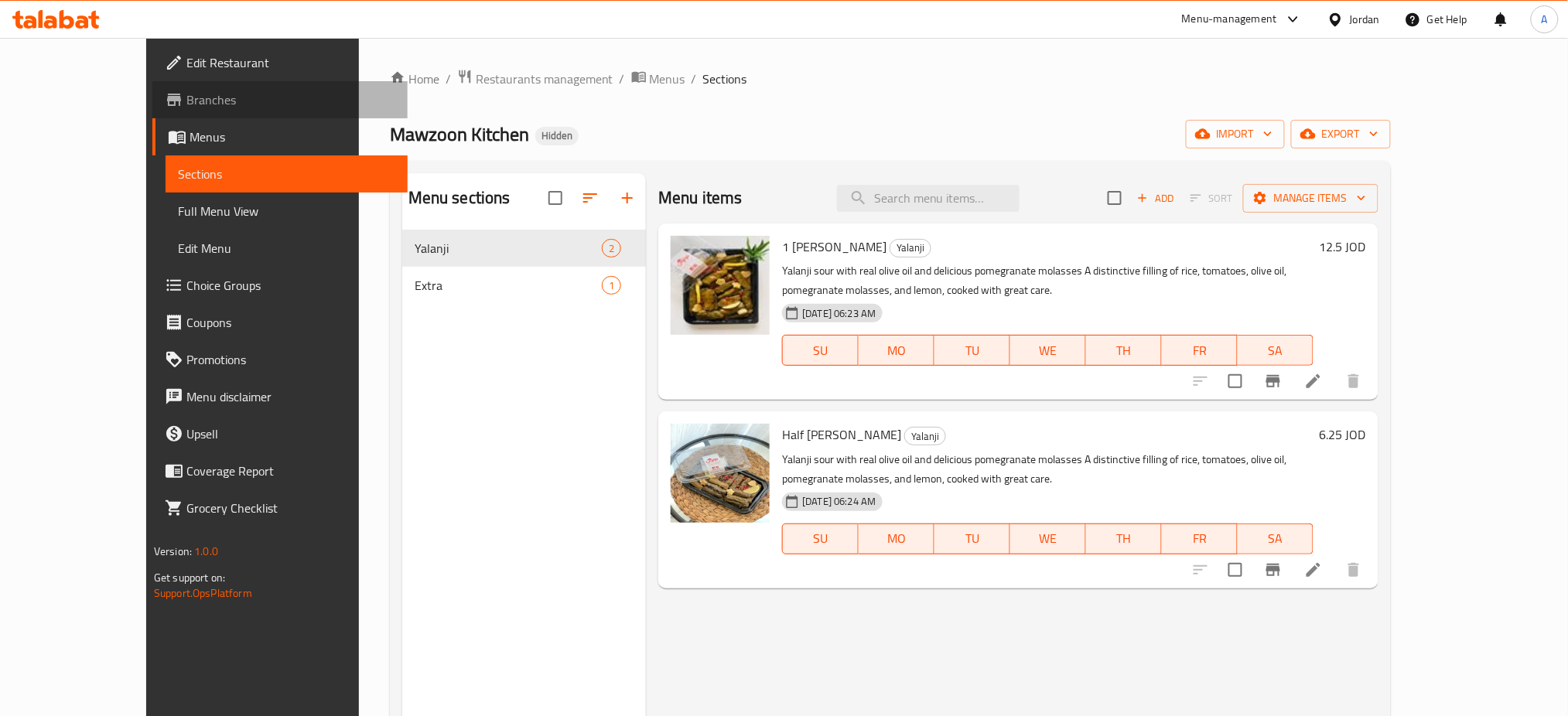
click at [187, 95] on span "Branches" at bounding box center [291, 99] width 209 height 19
